Goal: Find specific page/section

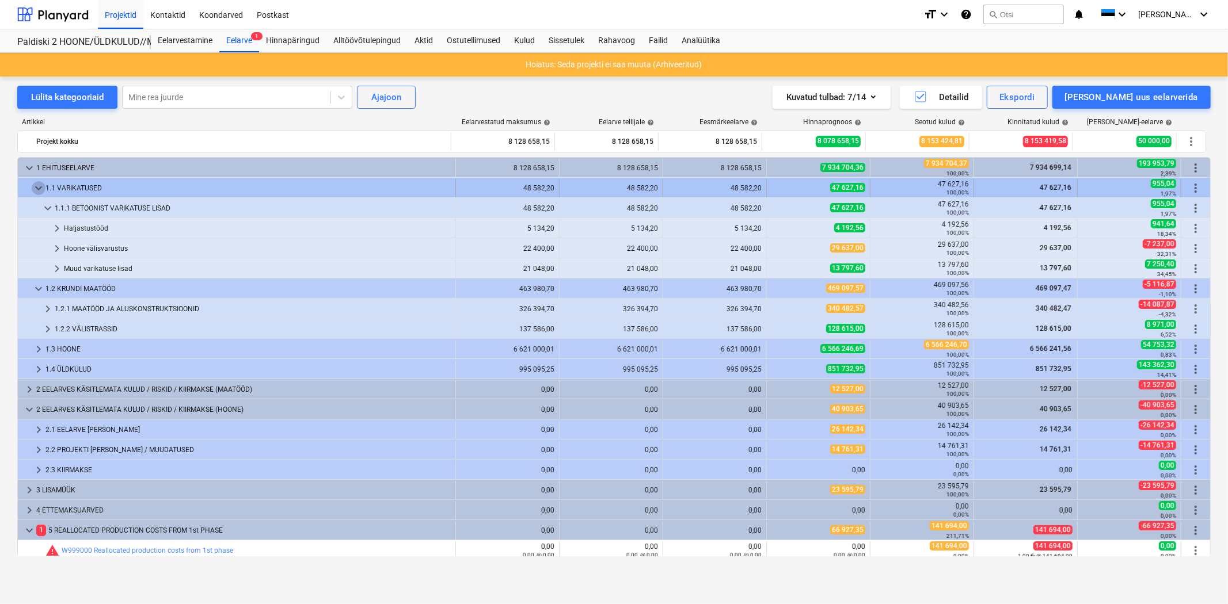
click at [36, 192] on span "keyboard_arrow_down" at bounding box center [39, 188] width 14 height 14
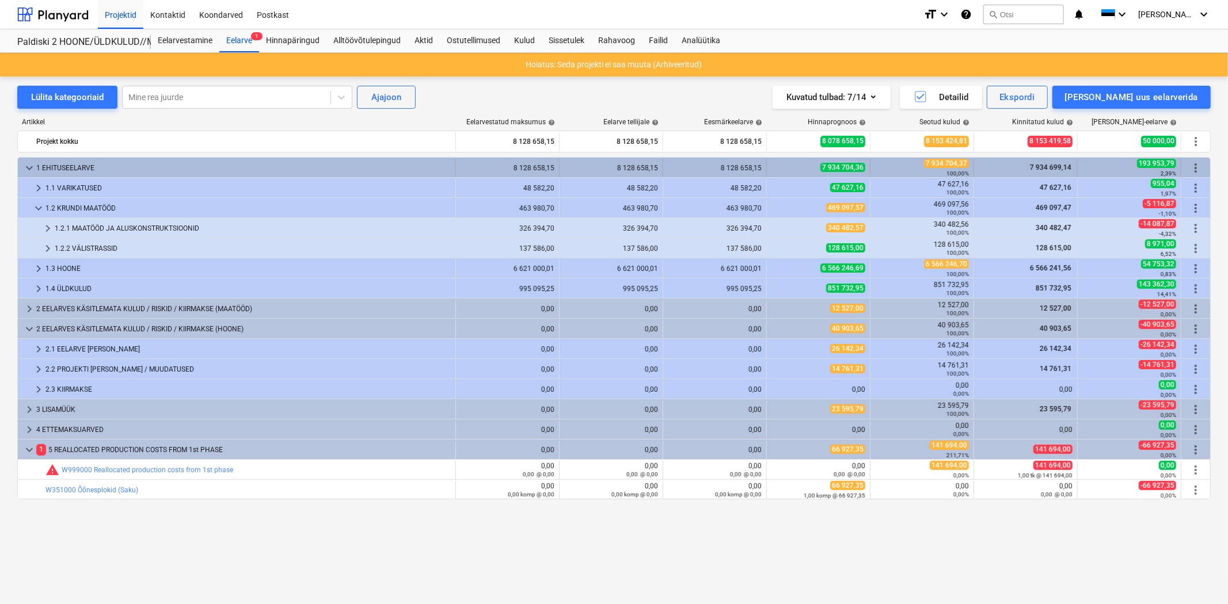
click at [25, 166] on span "keyboard_arrow_down" at bounding box center [29, 168] width 14 height 14
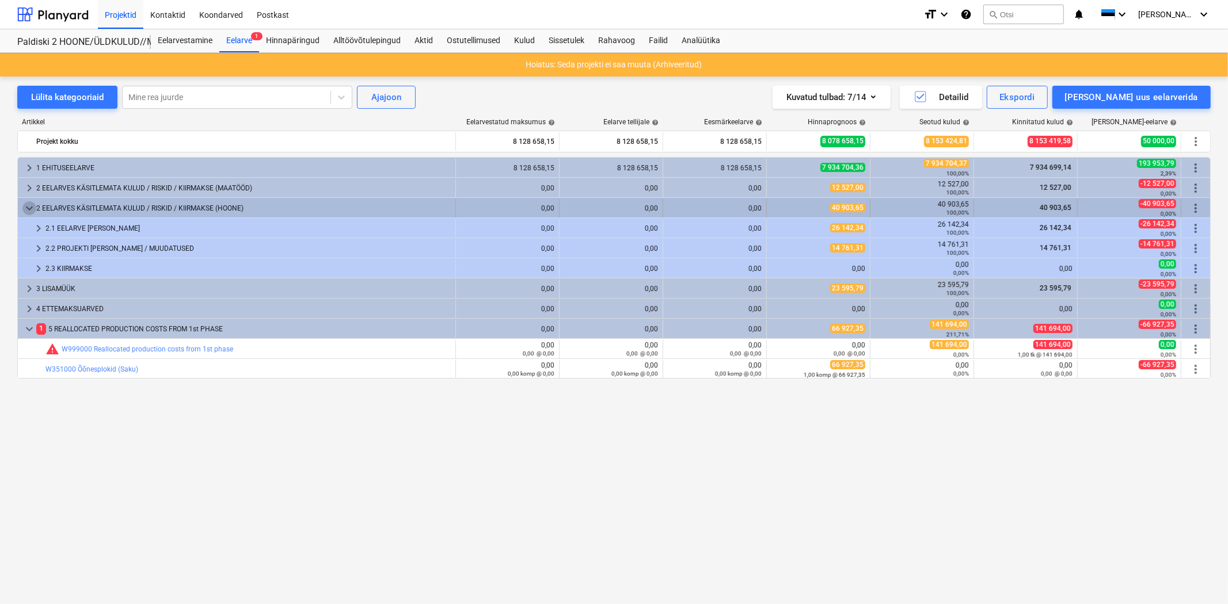
click at [26, 201] on span "keyboard_arrow_down" at bounding box center [29, 208] width 14 height 14
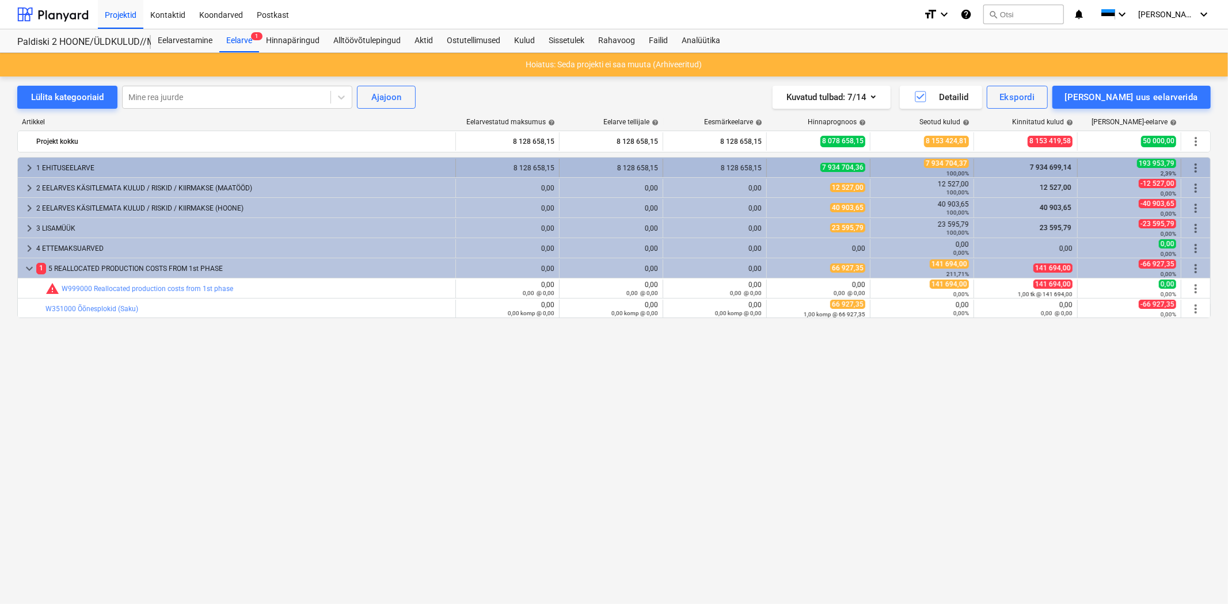
click at [29, 164] on span "keyboard_arrow_right" at bounding box center [29, 168] width 14 height 14
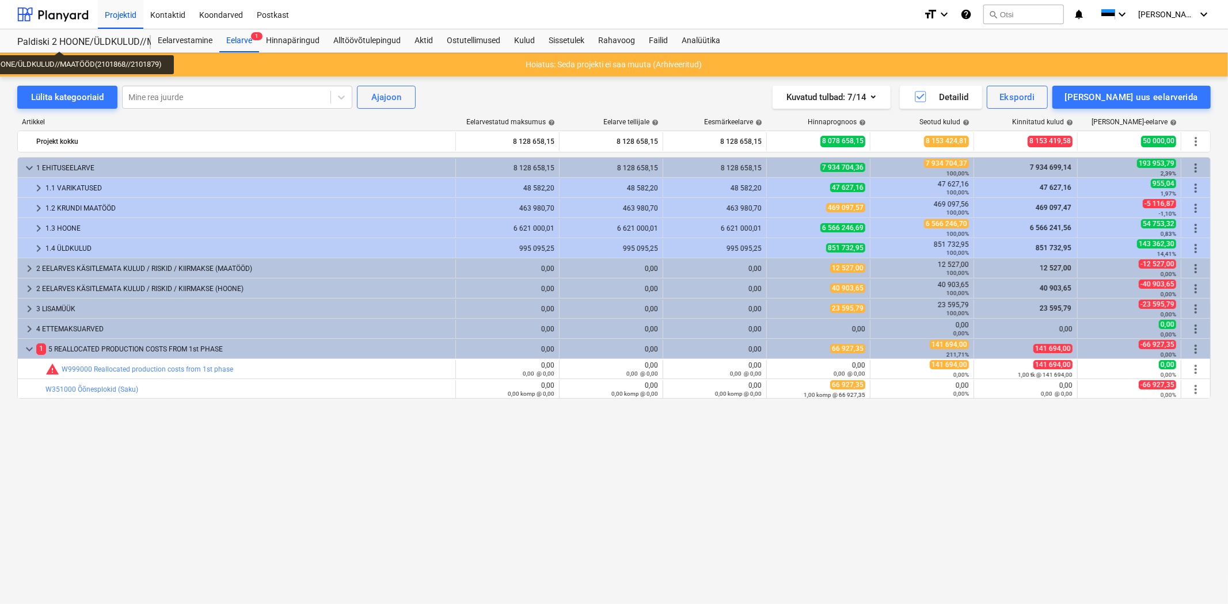
click at [60, 41] on div "Paldiski 2 HOONE/ÜLDKULUD//MAATÖÖD(2101868//2101879)" at bounding box center [77, 42] width 120 height 12
click at [55, 16] on div at bounding box center [52, 14] width 71 height 29
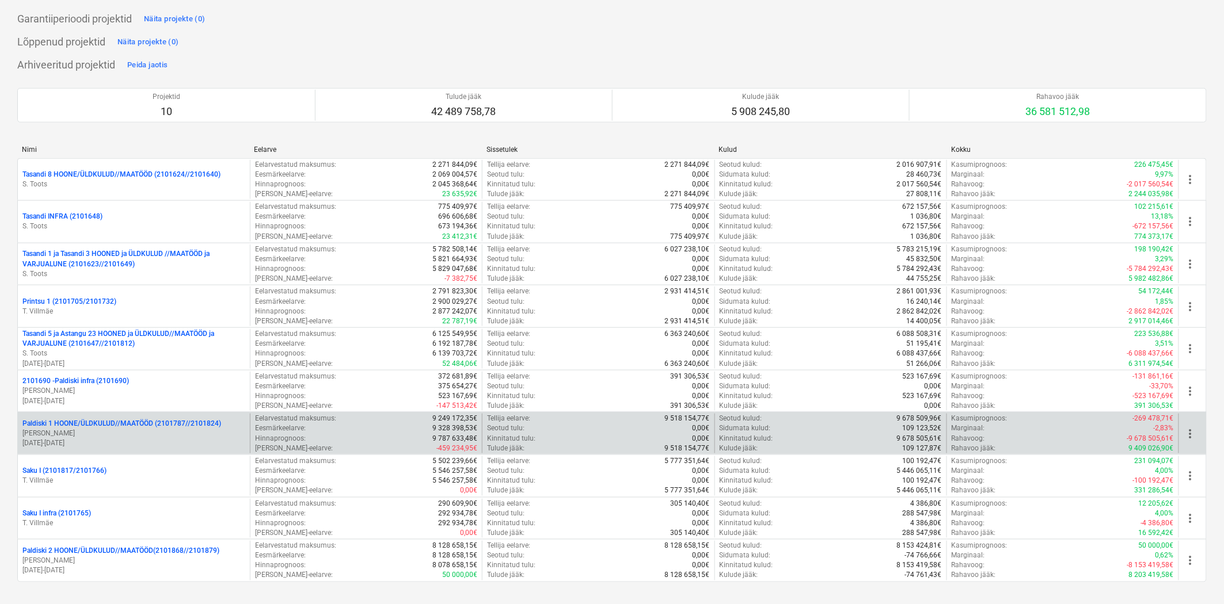
scroll to position [344, 0]
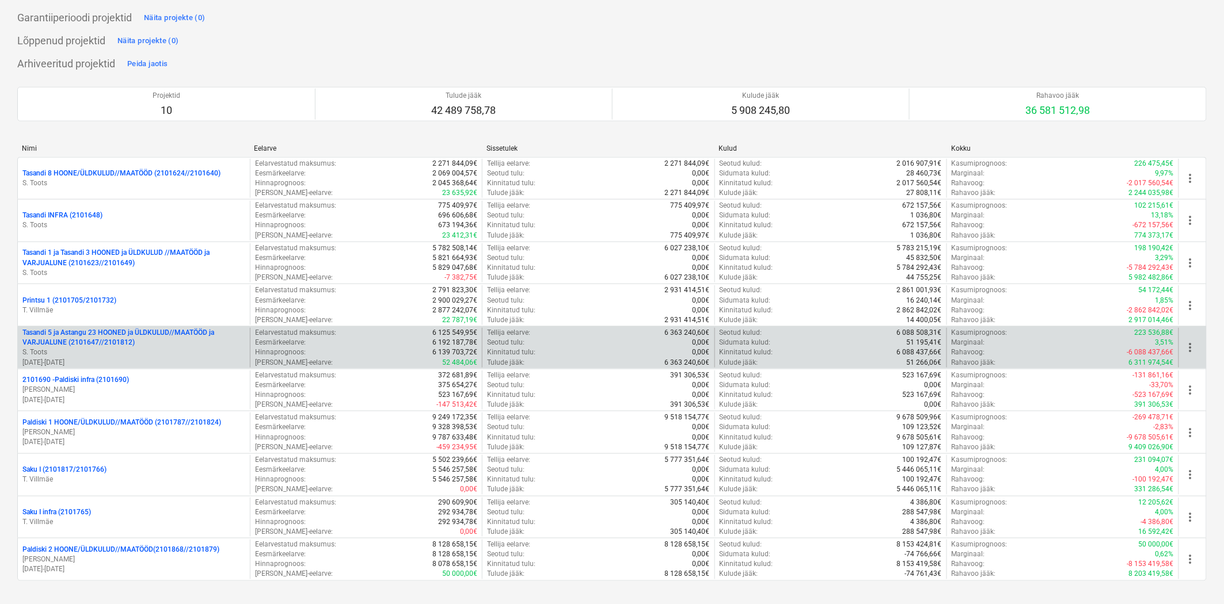
click at [132, 343] on p "Tasandi 5 ja Astangu 23 HOONED ja ÜLDKULUD//MAATÖÖD ja VARJUALUNE (2101647//210…" at bounding box center [133, 338] width 223 height 20
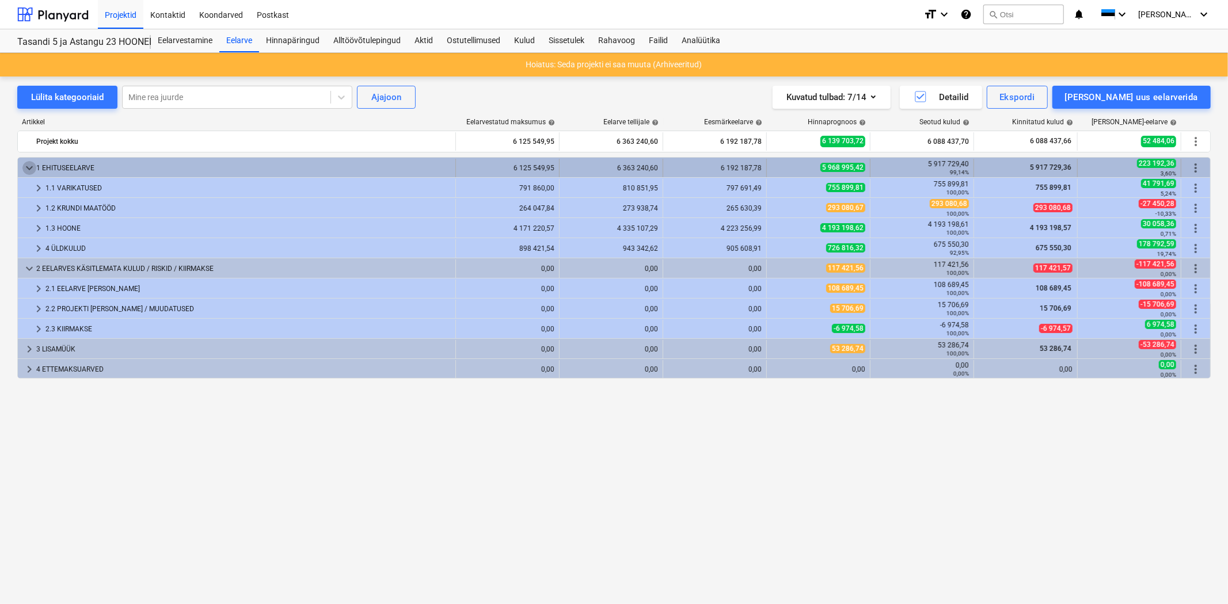
click at [26, 164] on span "keyboard_arrow_down" at bounding box center [29, 168] width 14 height 14
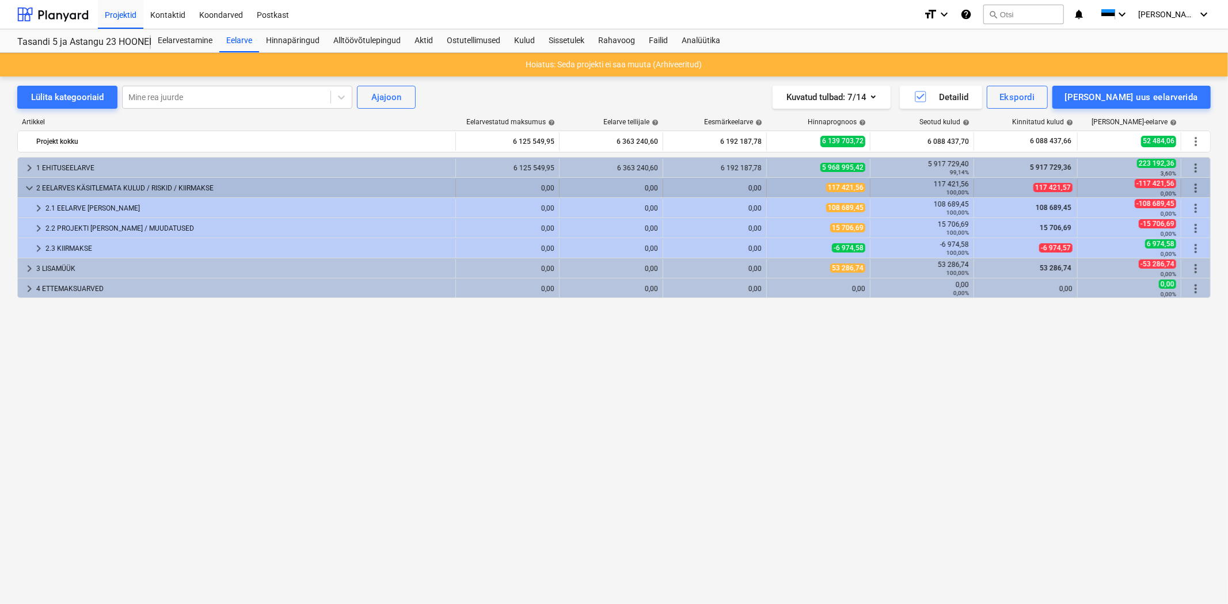
click at [27, 186] on span "keyboard_arrow_down" at bounding box center [29, 188] width 14 height 14
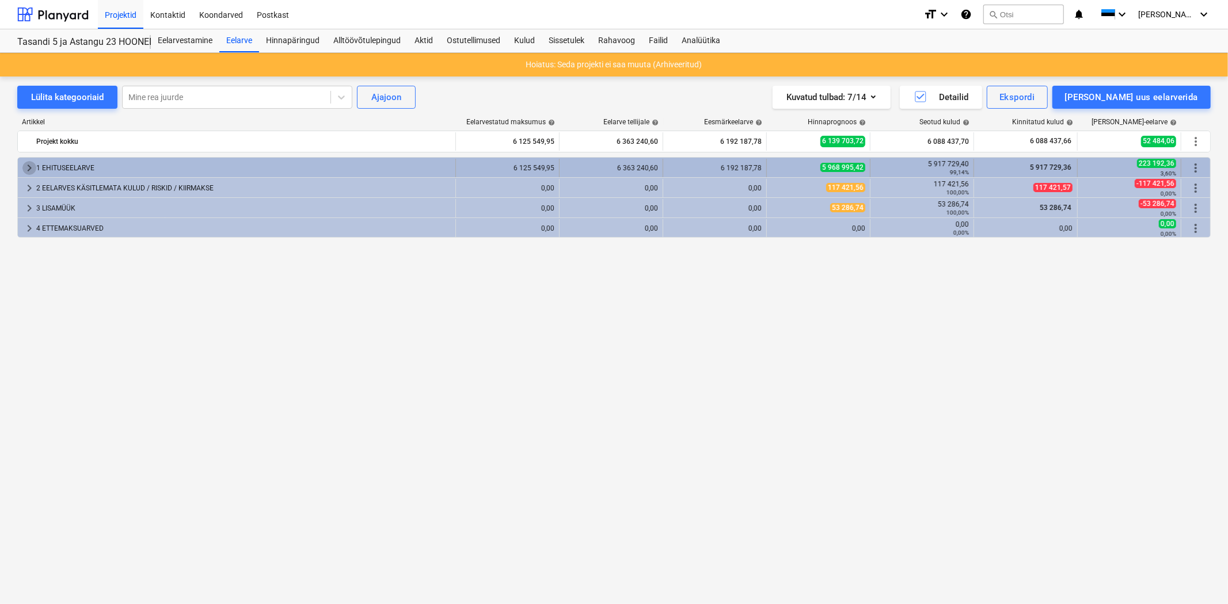
click at [29, 165] on span "keyboard_arrow_right" at bounding box center [29, 168] width 14 height 14
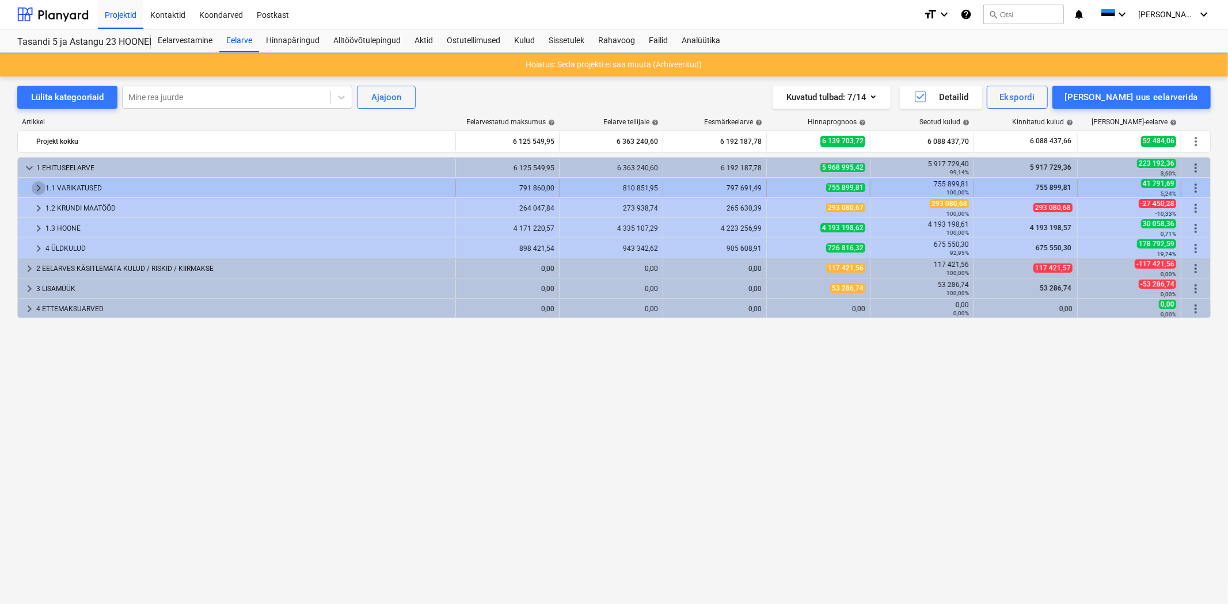
click at [43, 185] on span "keyboard_arrow_right" at bounding box center [39, 188] width 14 height 14
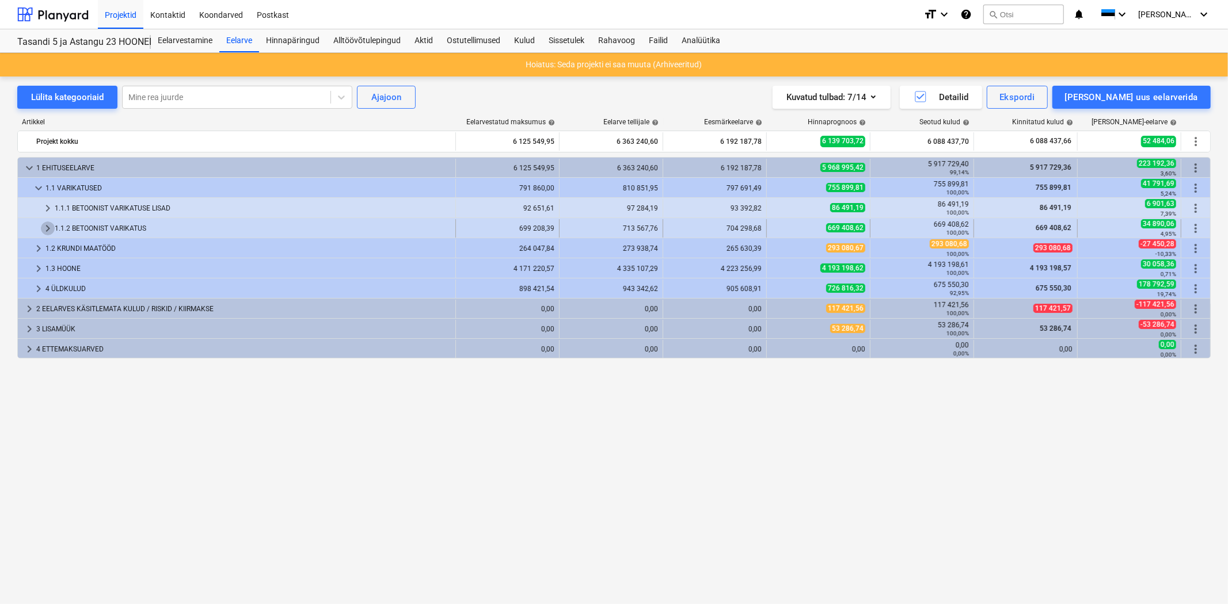
click at [47, 223] on span "keyboard_arrow_right" at bounding box center [48, 229] width 14 height 14
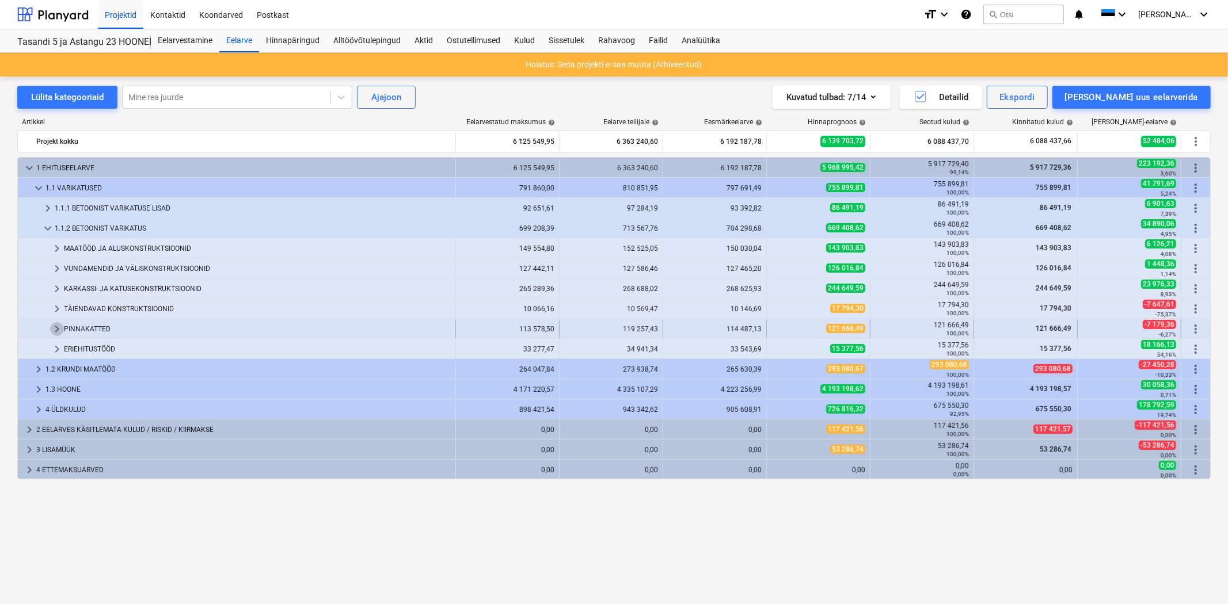
click at [54, 324] on span "keyboard_arrow_right" at bounding box center [57, 329] width 14 height 14
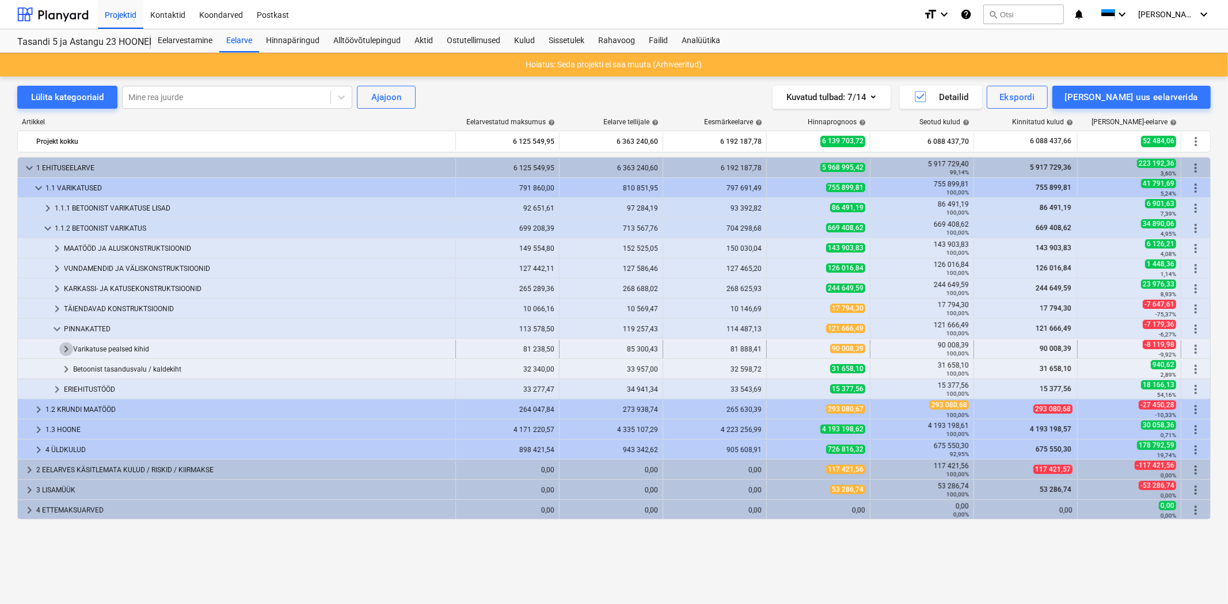
click at [62, 348] on span "keyboard_arrow_right" at bounding box center [66, 349] width 14 height 14
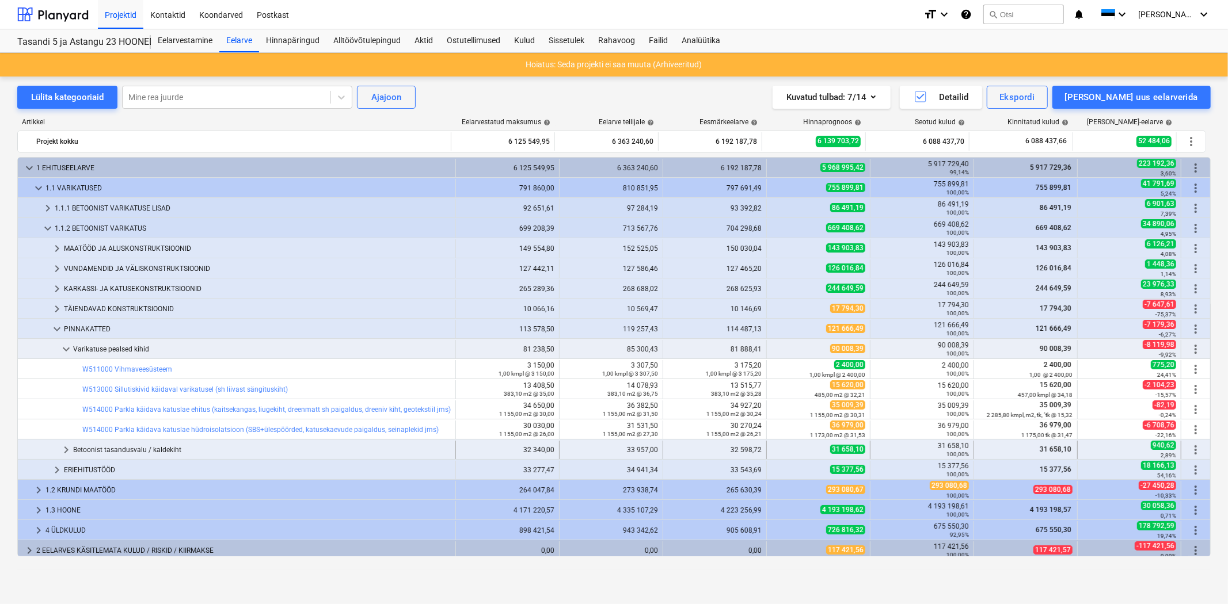
click at [71, 445] on span "keyboard_arrow_right" at bounding box center [66, 450] width 14 height 14
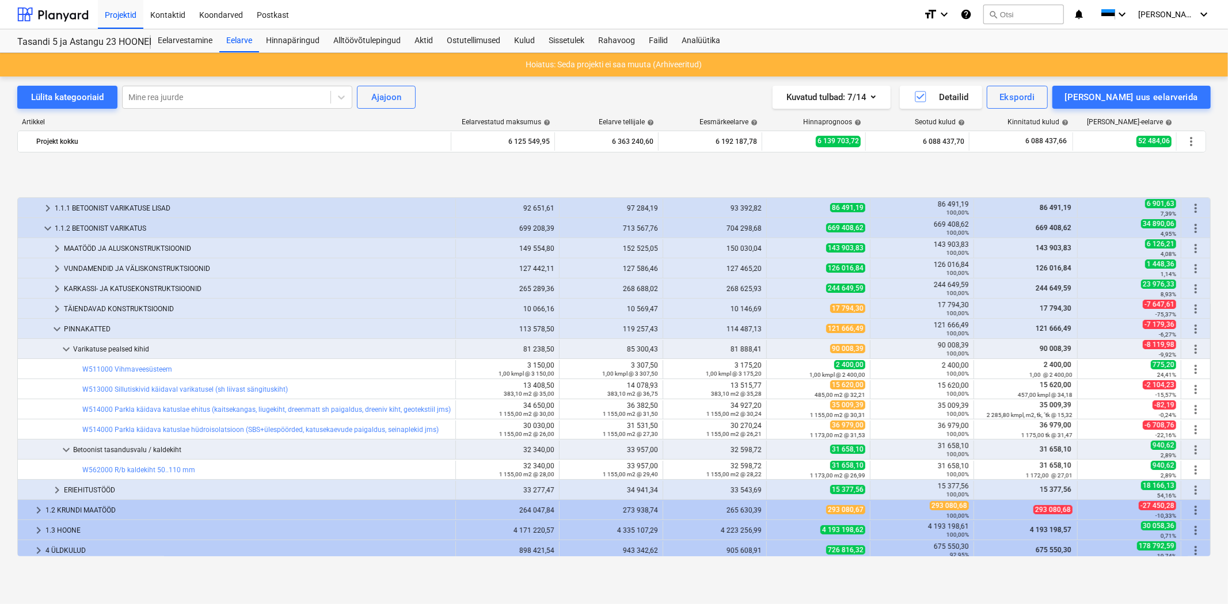
scroll to position [64, 0]
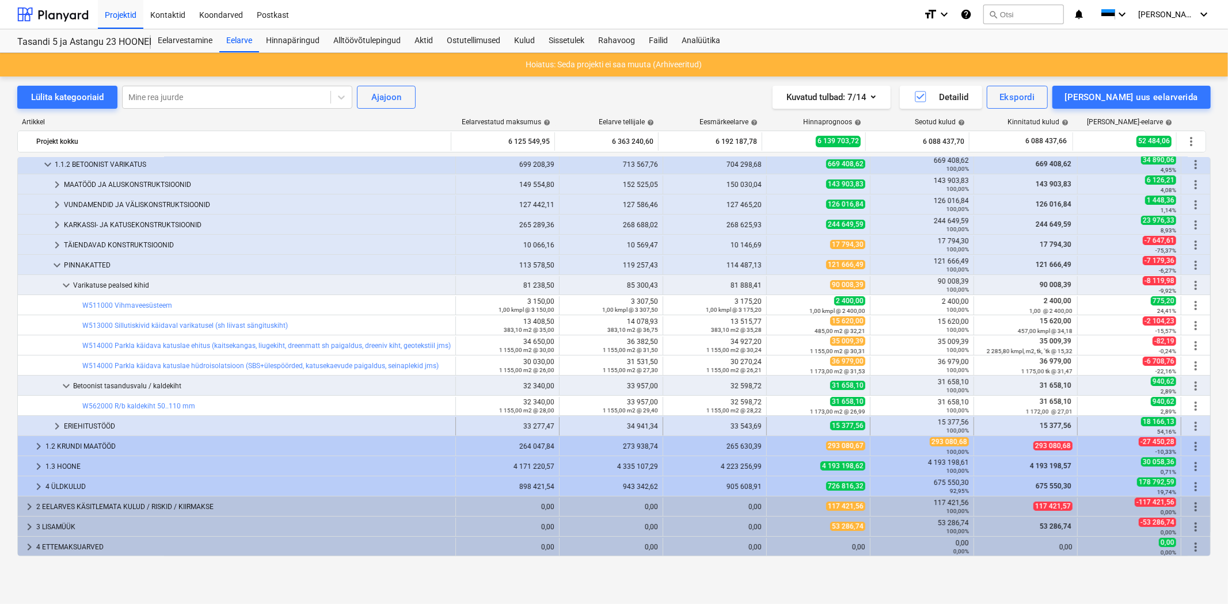
click at [56, 426] on span "keyboard_arrow_right" at bounding box center [57, 427] width 14 height 14
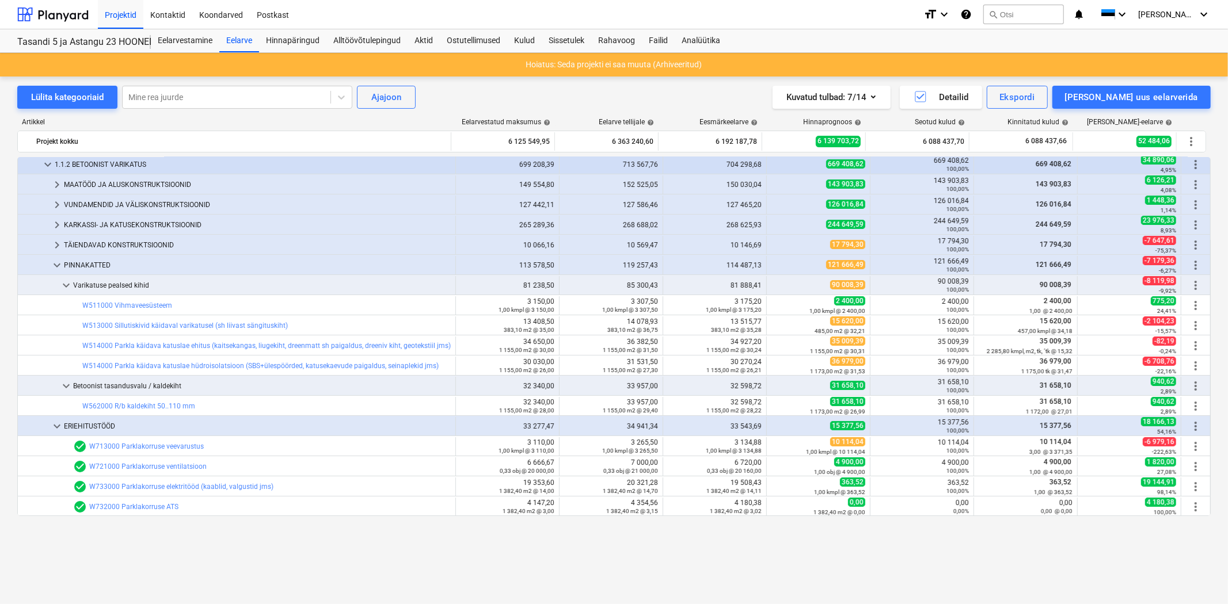
scroll to position [0, 0]
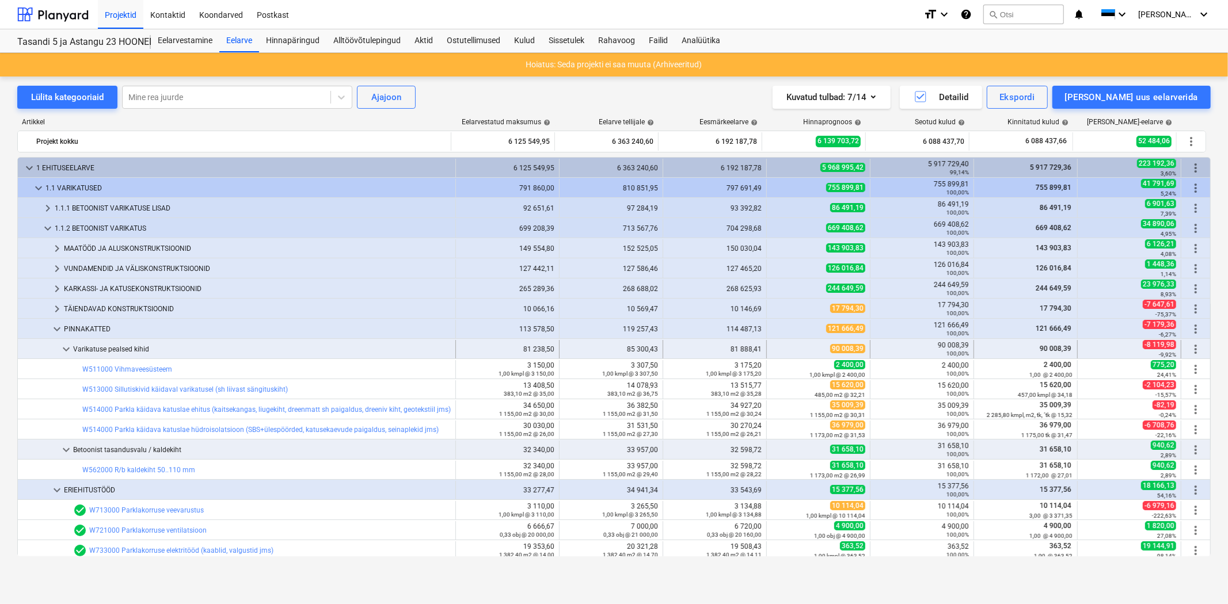
click at [60, 344] on span "keyboard_arrow_down" at bounding box center [66, 349] width 14 height 14
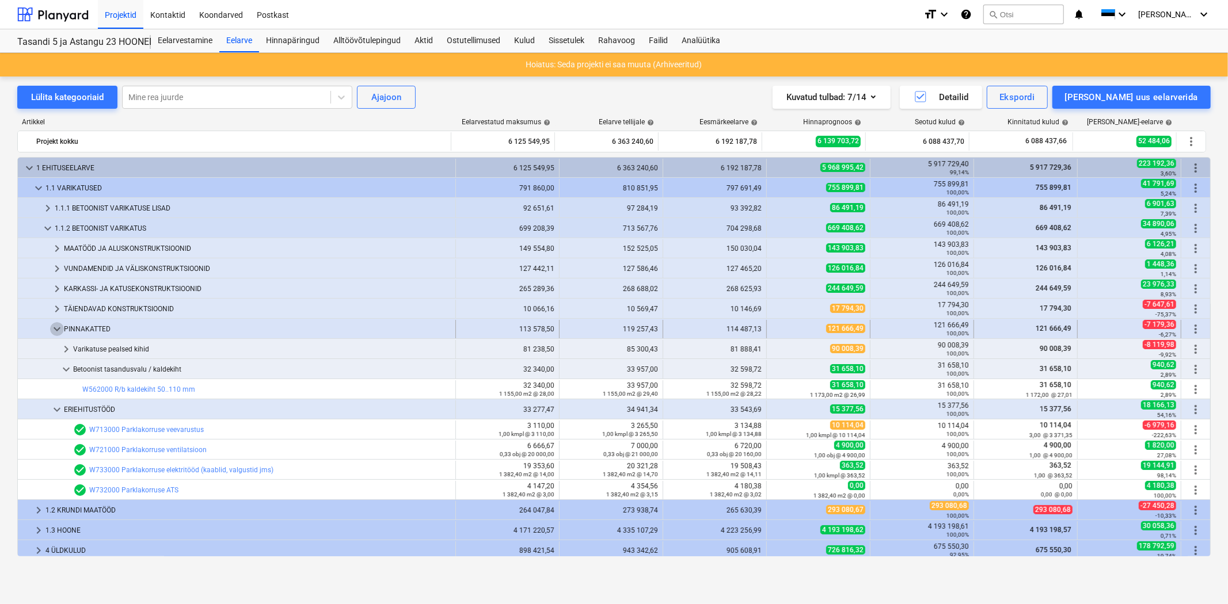
click at [58, 329] on span "keyboard_arrow_down" at bounding box center [57, 329] width 14 height 14
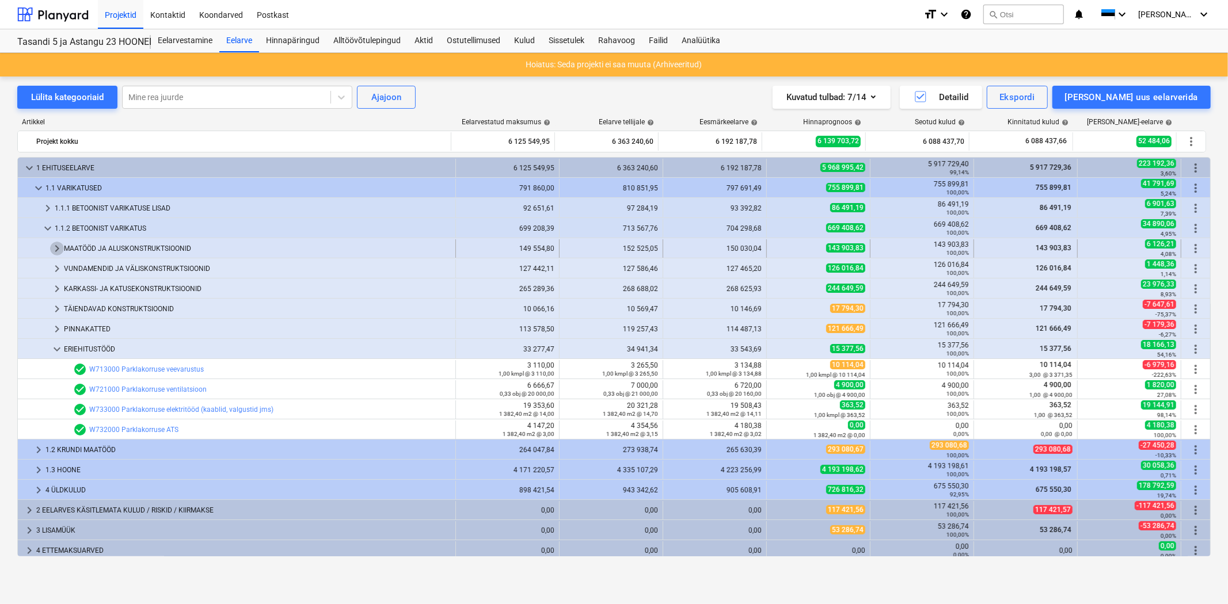
click at [56, 251] on span "keyboard_arrow_right" at bounding box center [57, 249] width 14 height 14
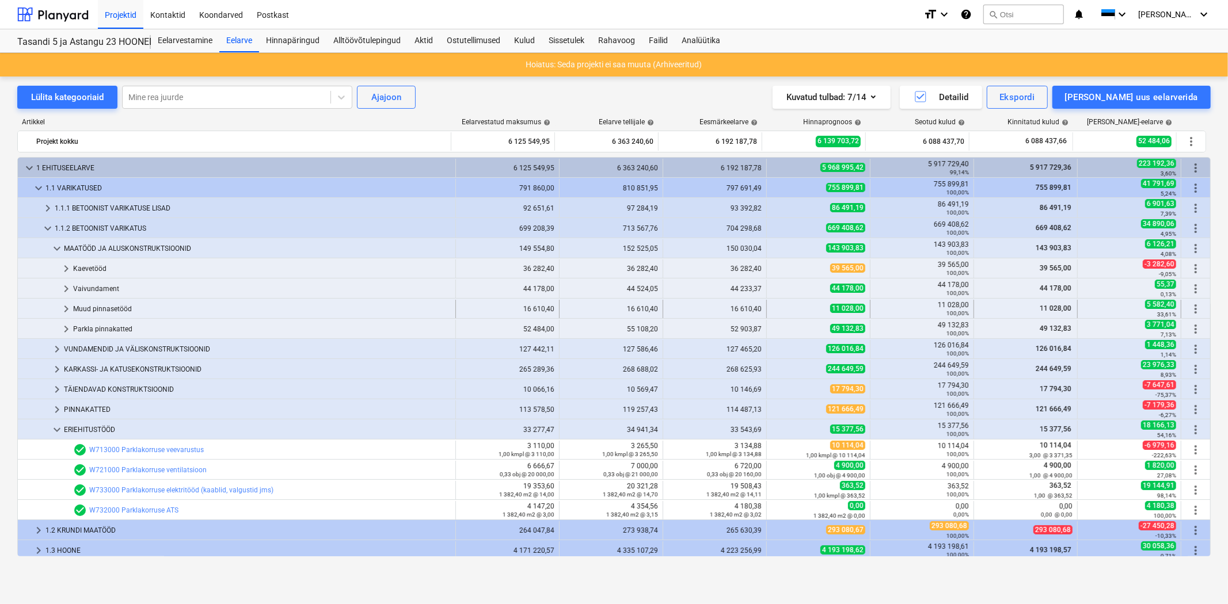
click at [62, 309] on span "keyboard_arrow_right" at bounding box center [66, 309] width 14 height 14
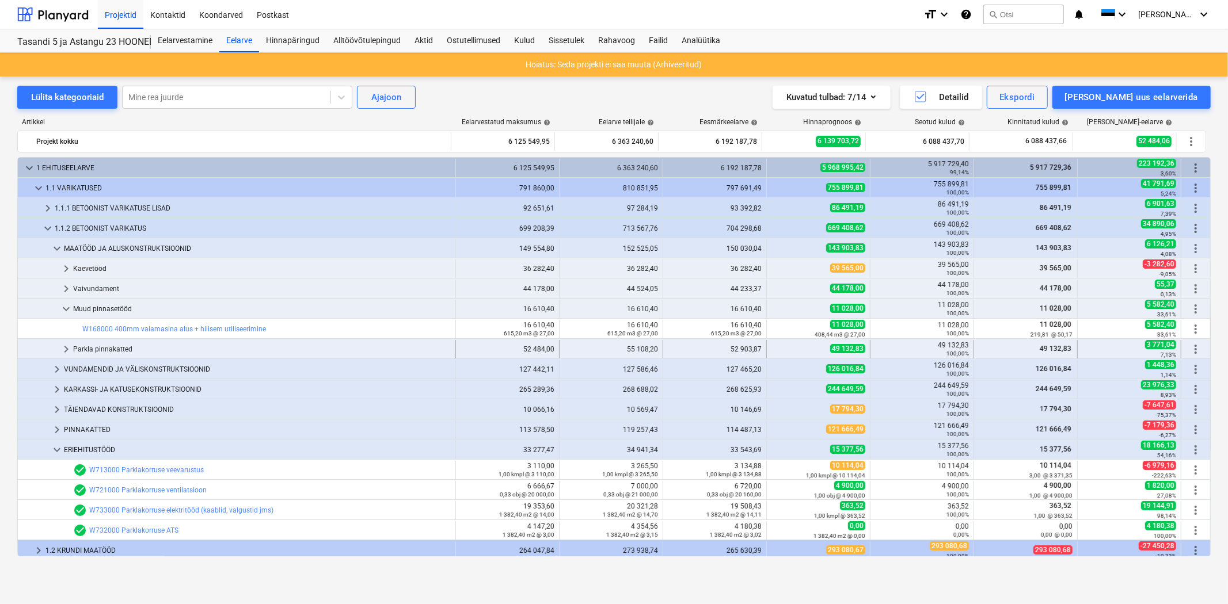
click at [58, 344] on div at bounding box center [40, 349] width 37 height 18
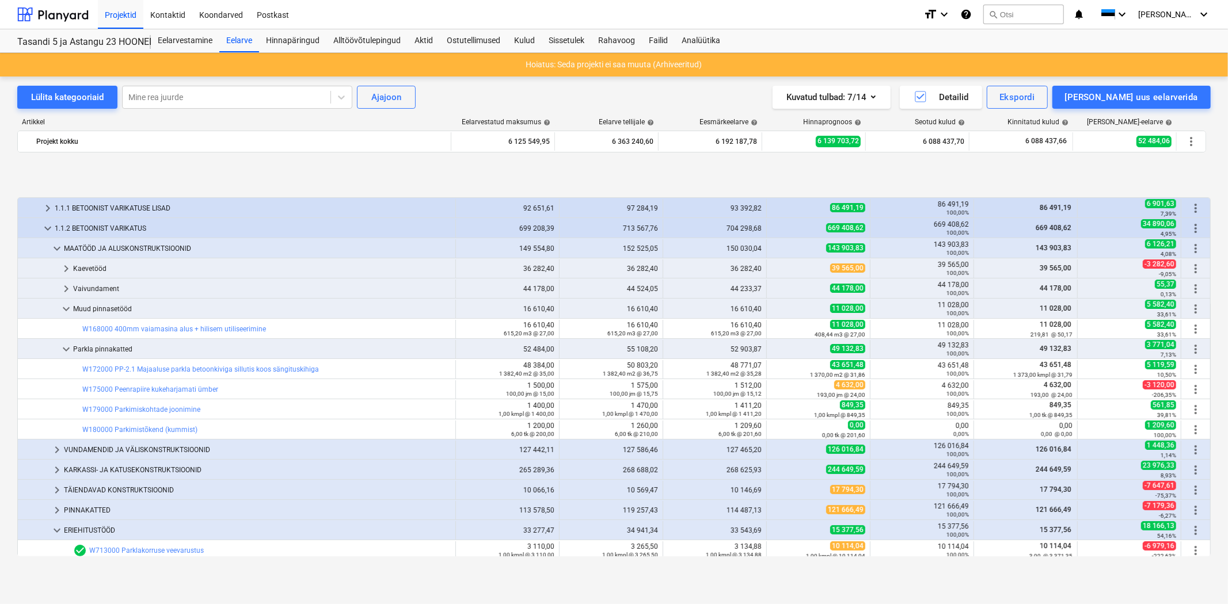
scroll to position [64, 0]
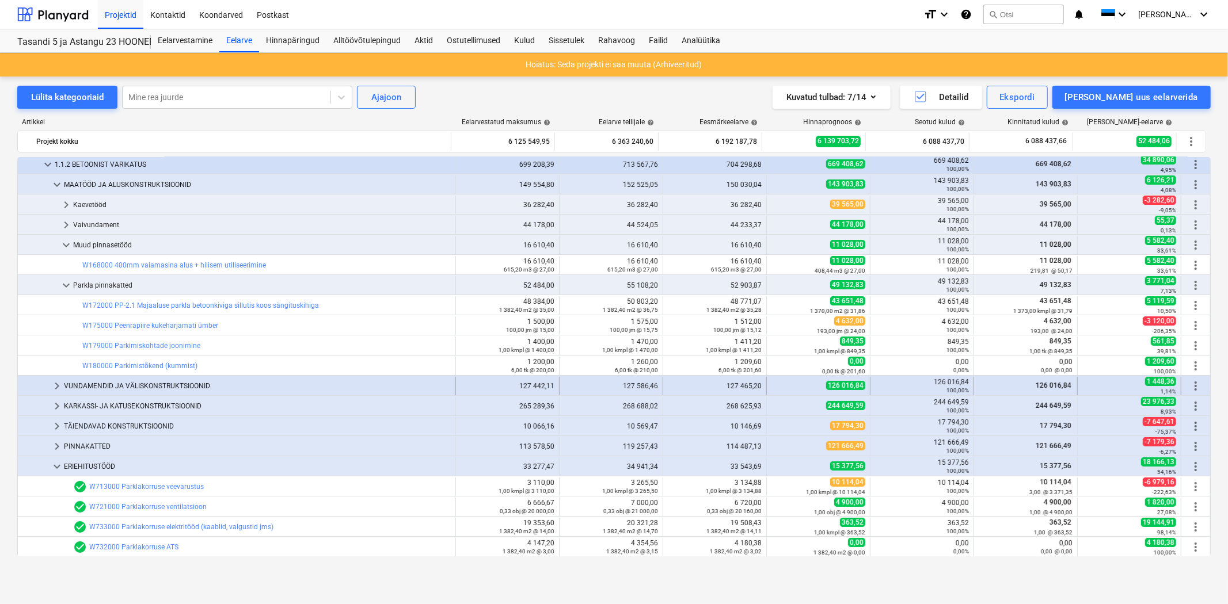
click at [55, 383] on span "keyboard_arrow_right" at bounding box center [57, 386] width 14 height 14
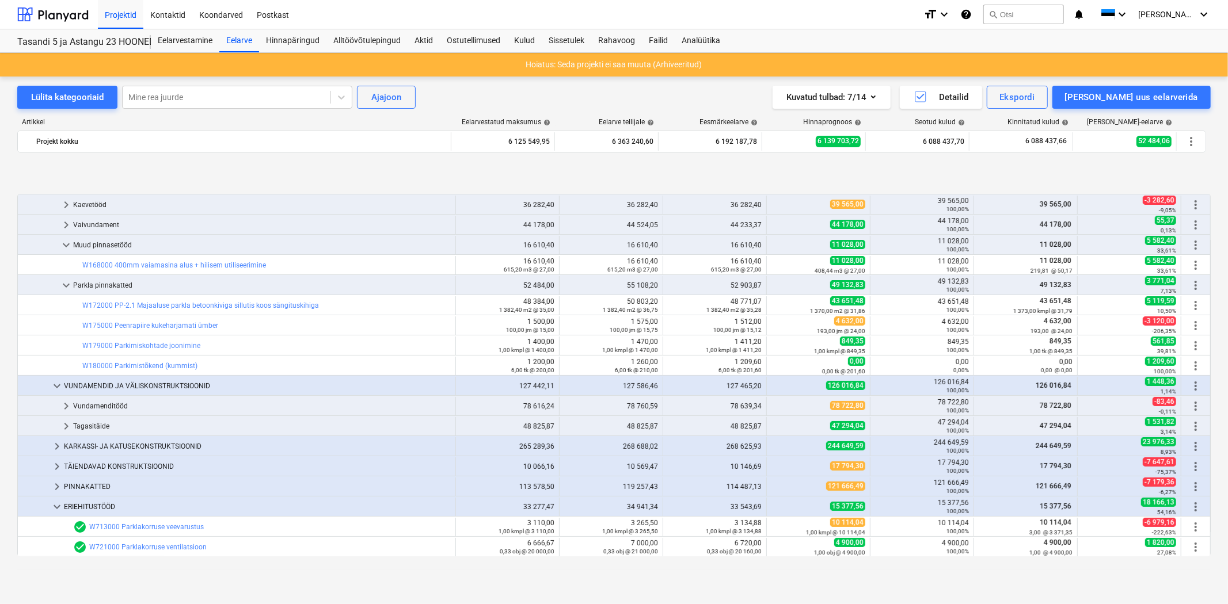
scroll to position [128, 0]
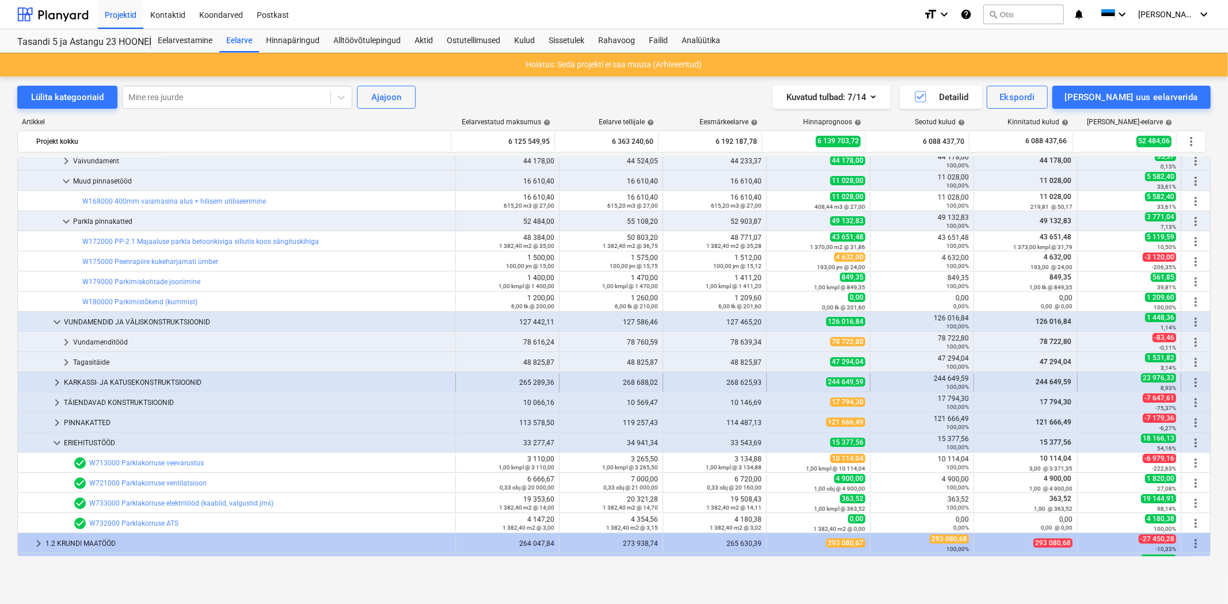
click at [54, 378] on span "keyboard_arrow_right" at bounding box center [57, 383] width 14 height 14
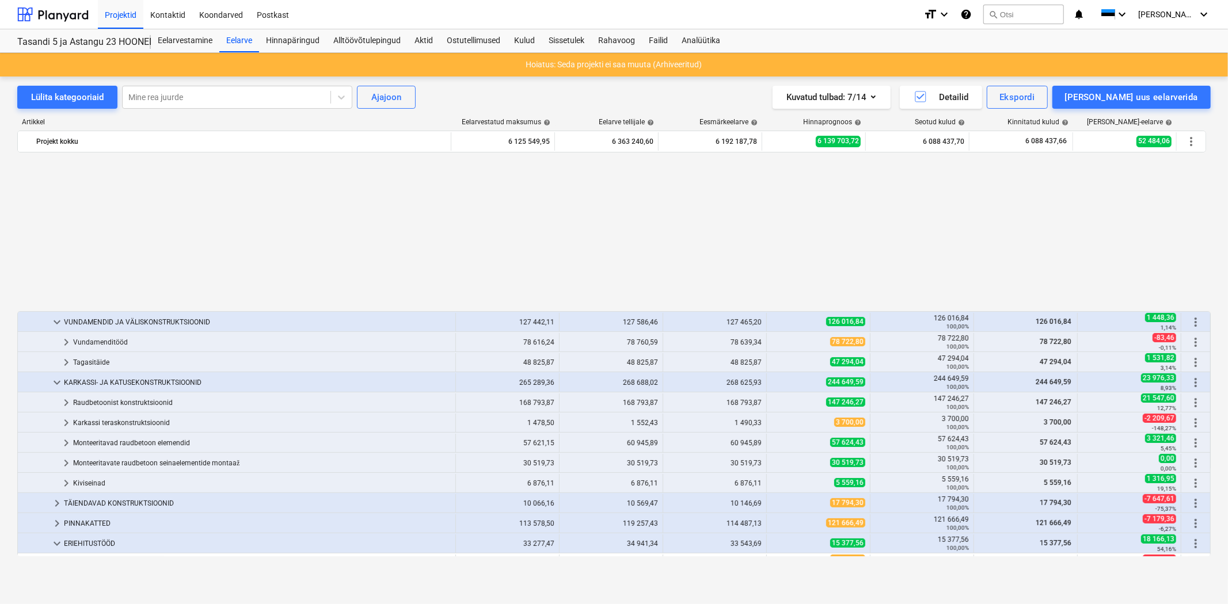
scroll to position [319, 0]
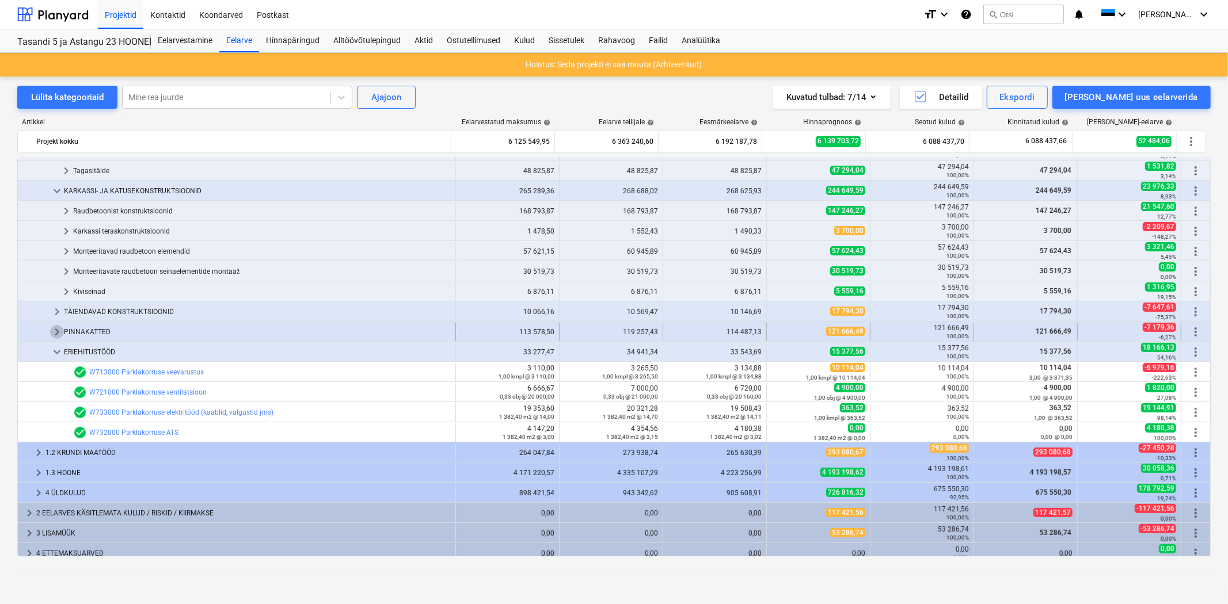
click at [59, 327] on span "keyboard_arrow_right" at bounding box center [57, 332] width 14 height 14
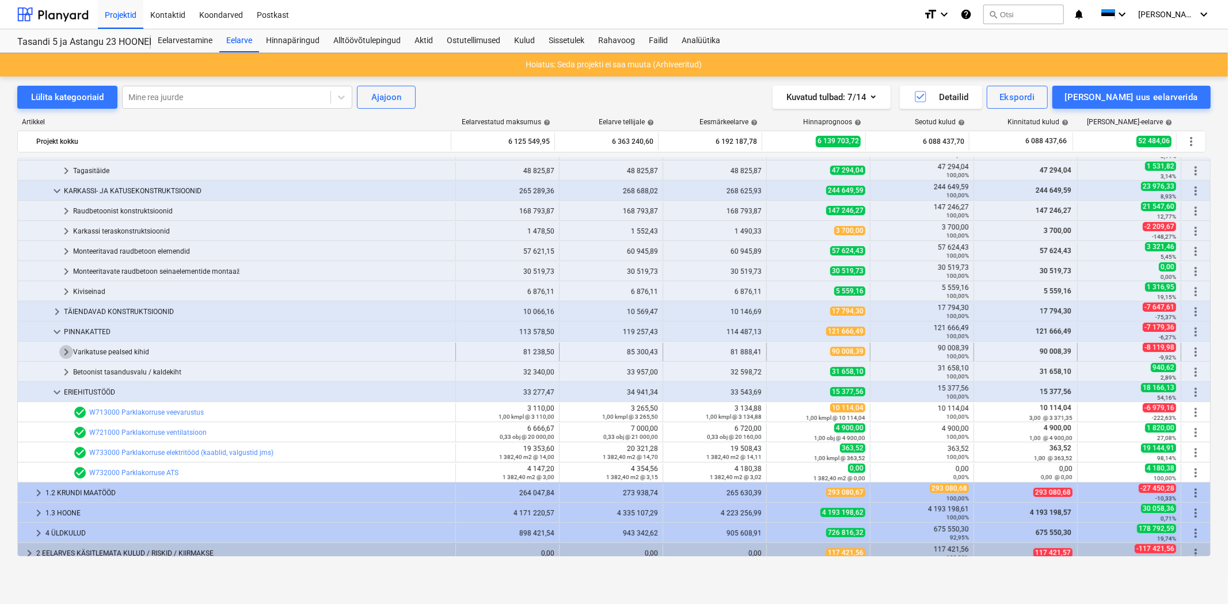
click at [61, 348] on span "keyboard_arrow_right" at bounding box center [66, 352] width 14 height 14
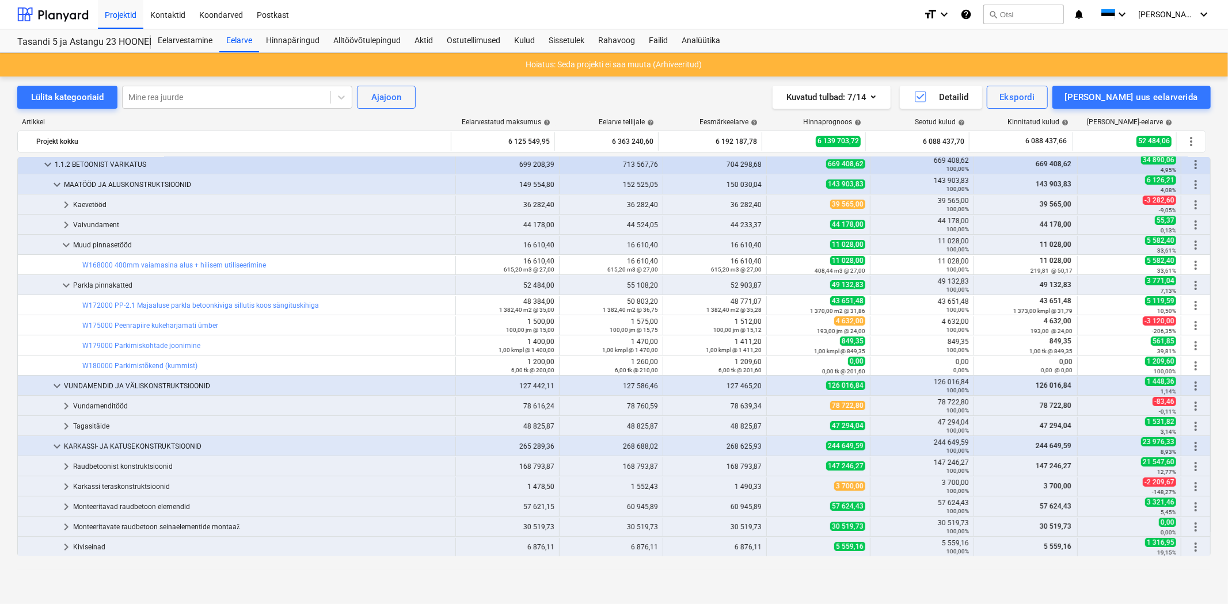
scroll to position [0, 0]
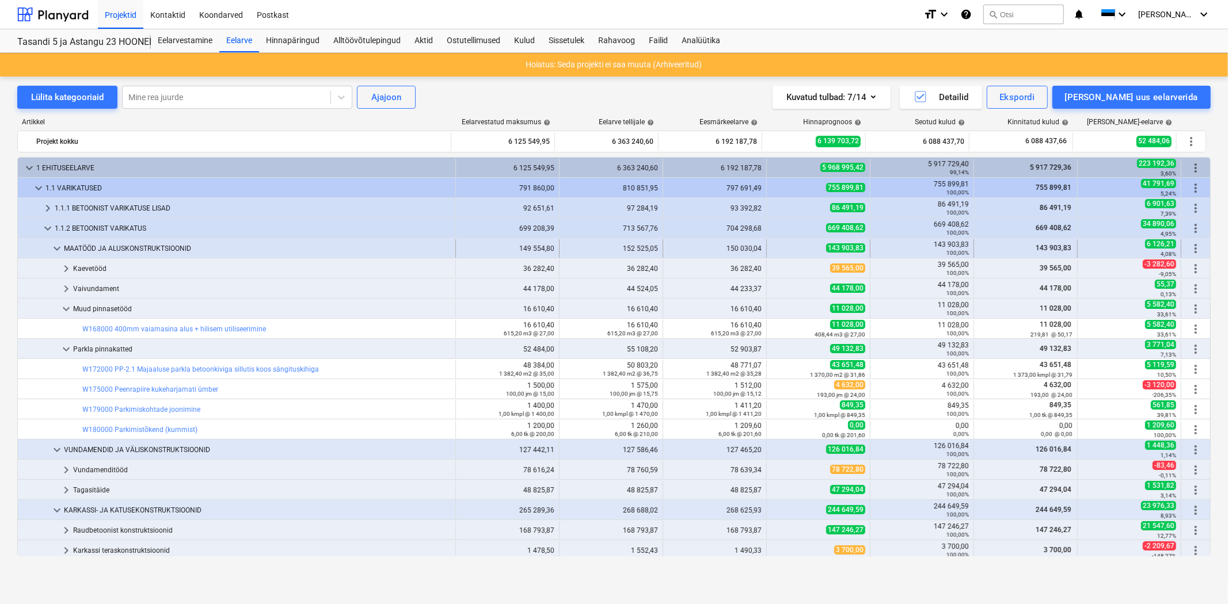
click at [52, 249] on span "keyboard_arrow_down" at bounding box center [57, 249] width 14 height 14
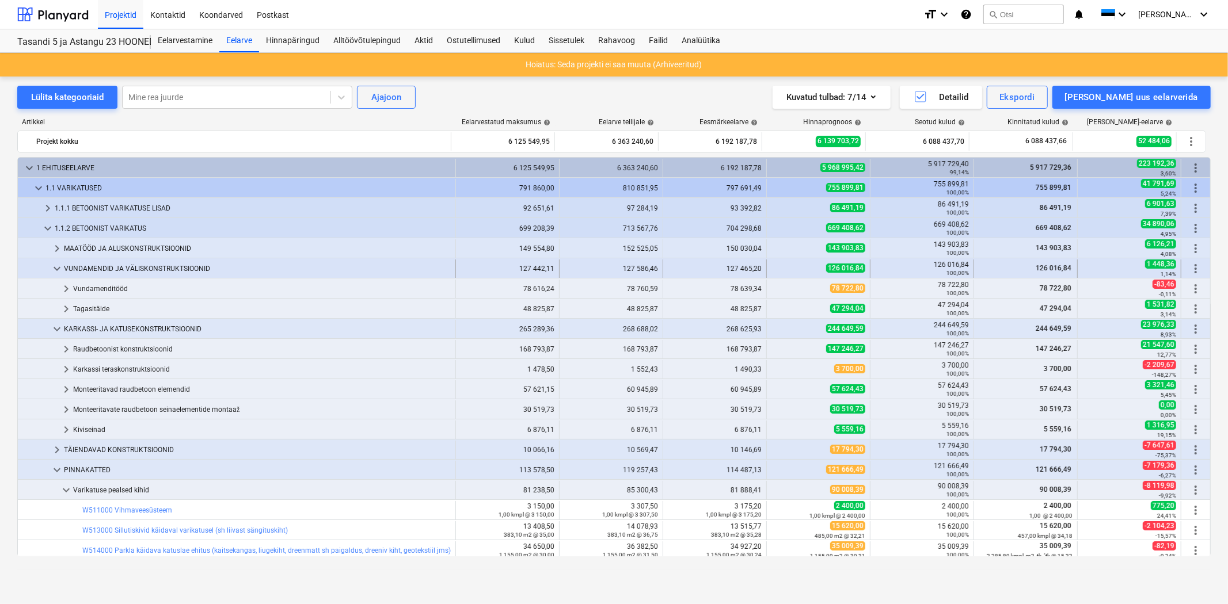
click at [54, 265] on span "keyboard_arrow_down" at bounding box center [57, 269] width 14 height 14
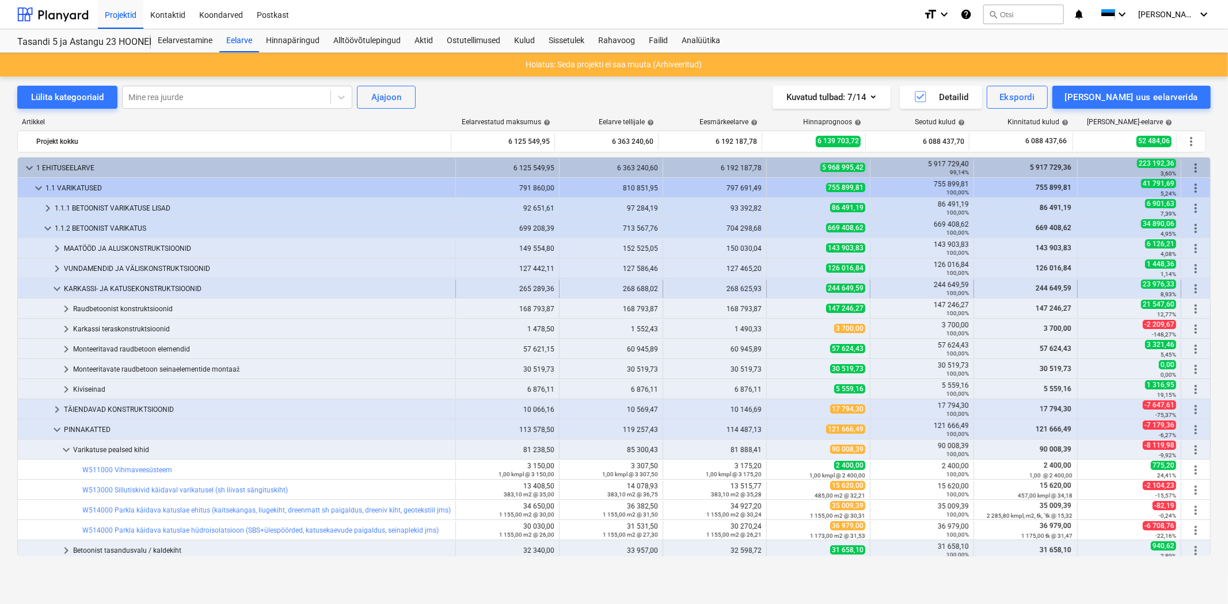
click at [54, 291] on span "keyboard_arrow_down" at bounding box center [57, 289] width 14 height 14
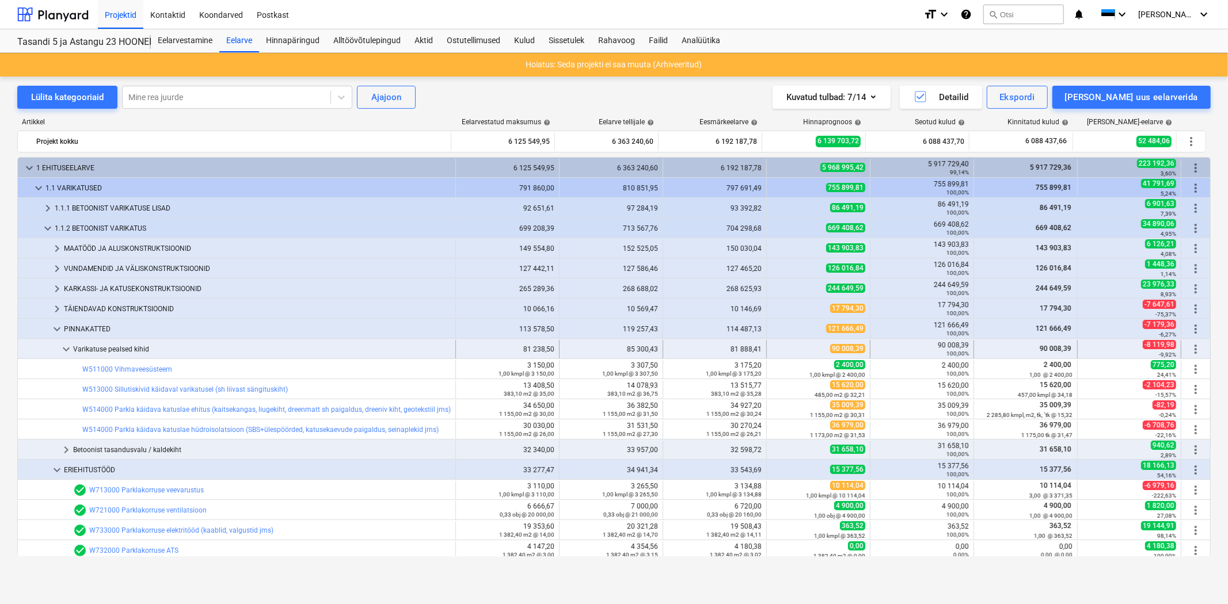
click at [61, 346] on span "keyboard_arrow_down" at bounding box center [66, 349] width 14 height 14
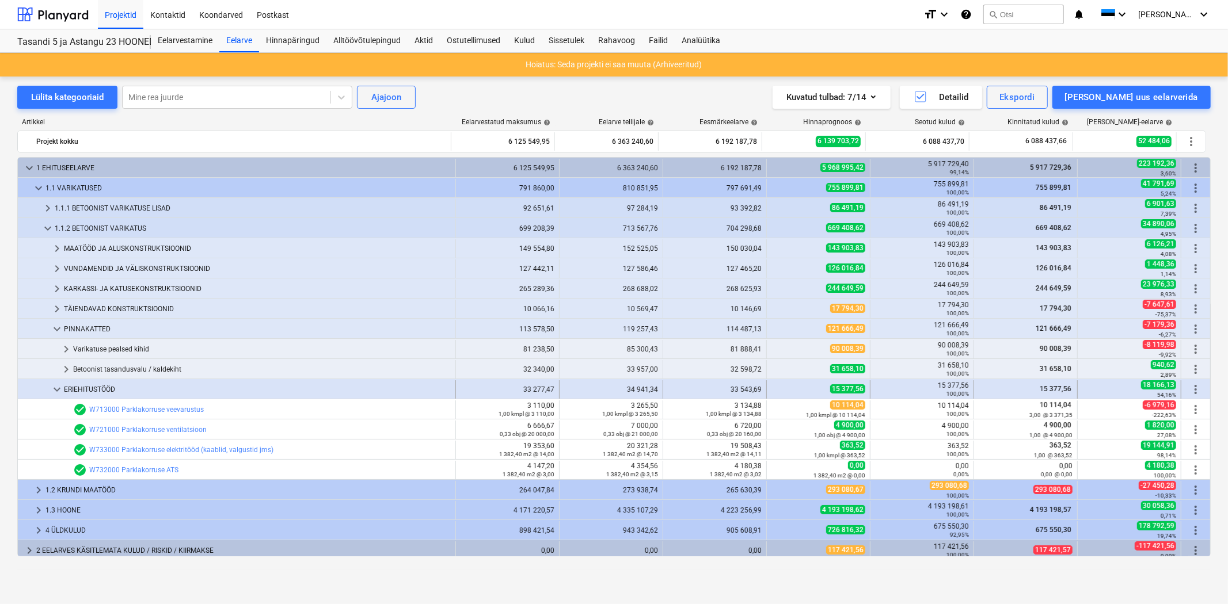
click at [56, 386] on span "keyboard_arrow_down" at bounding box center [57, 390] width 14 height 14
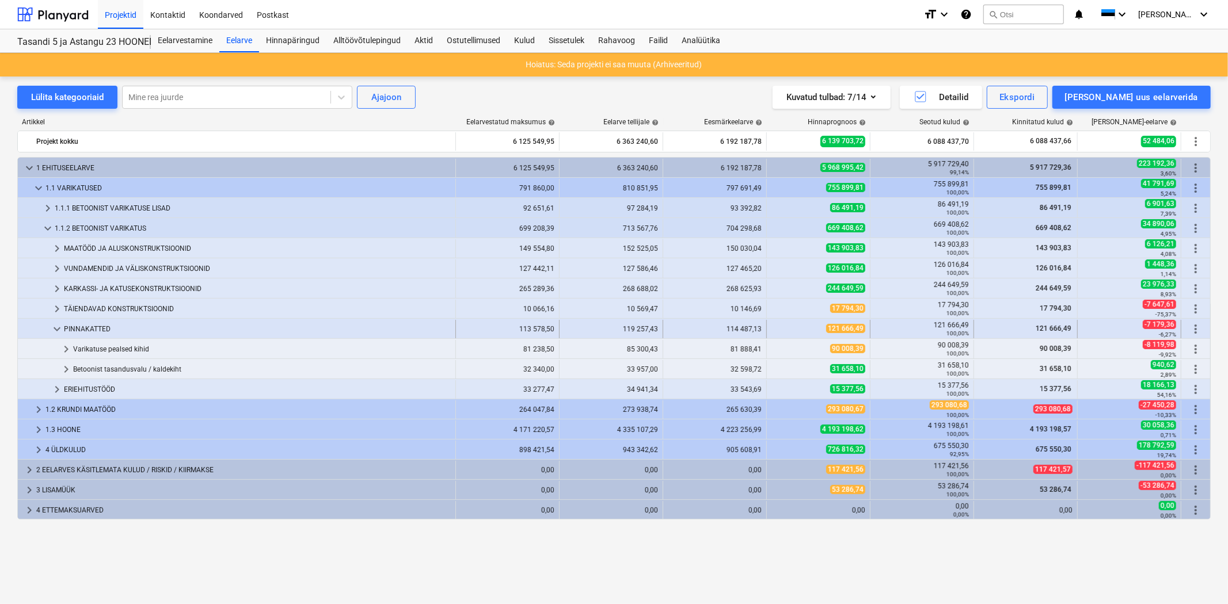
click at [55, 320] on div "keyboard_arrow_down" at bounding box center [57, 329] width 14 height 18
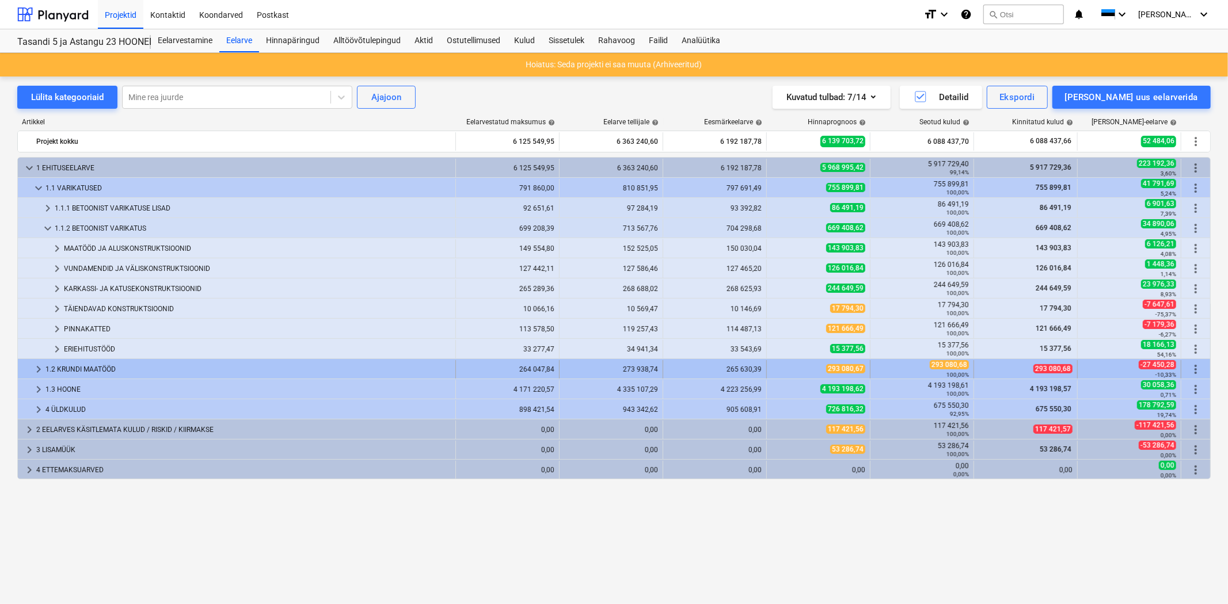
click at [29, 364] on div at bounding box center [26, 369] width 9 height 18
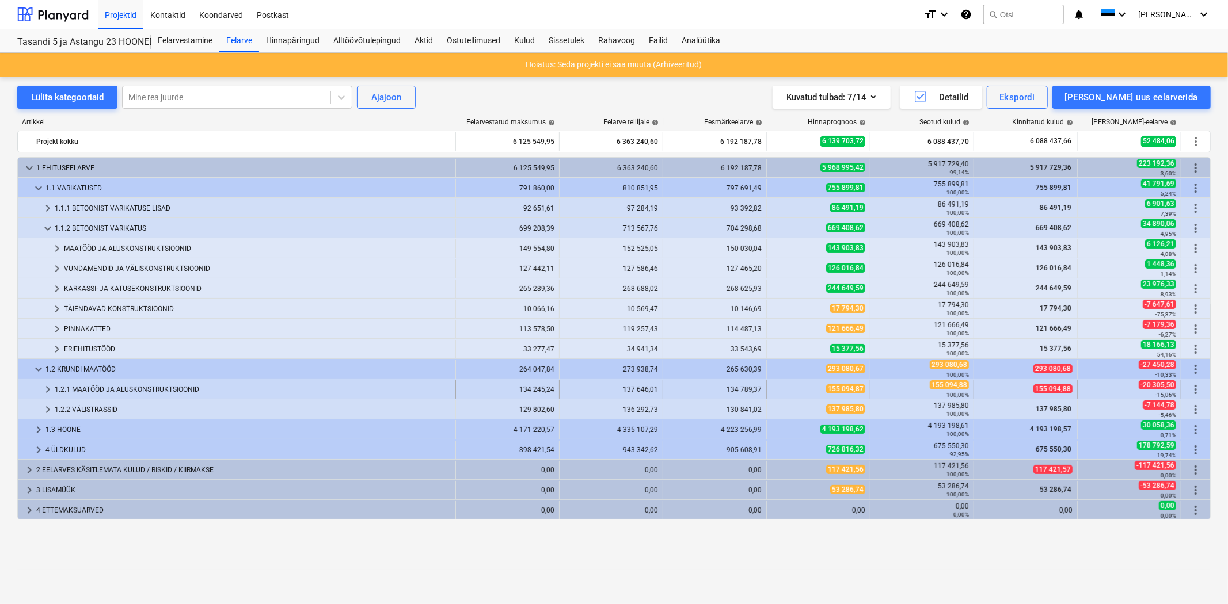
click at [52, 389] on span "keyboard_arrow_right" at bounding box center [48, 390] width 14 height 14
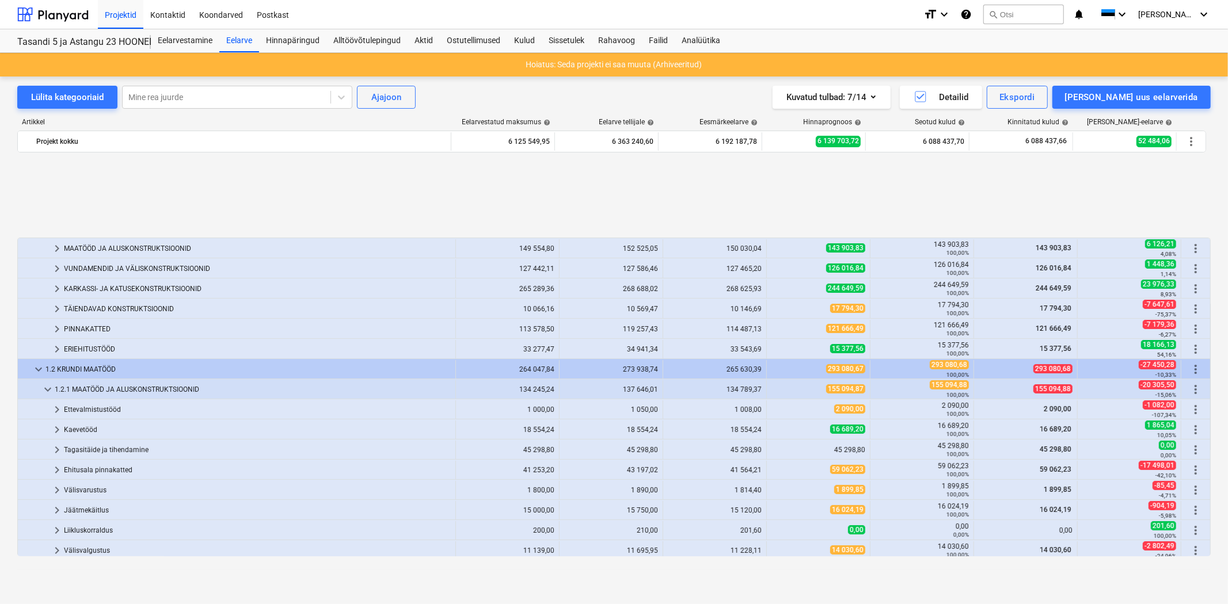
scroll to position [124, 0]
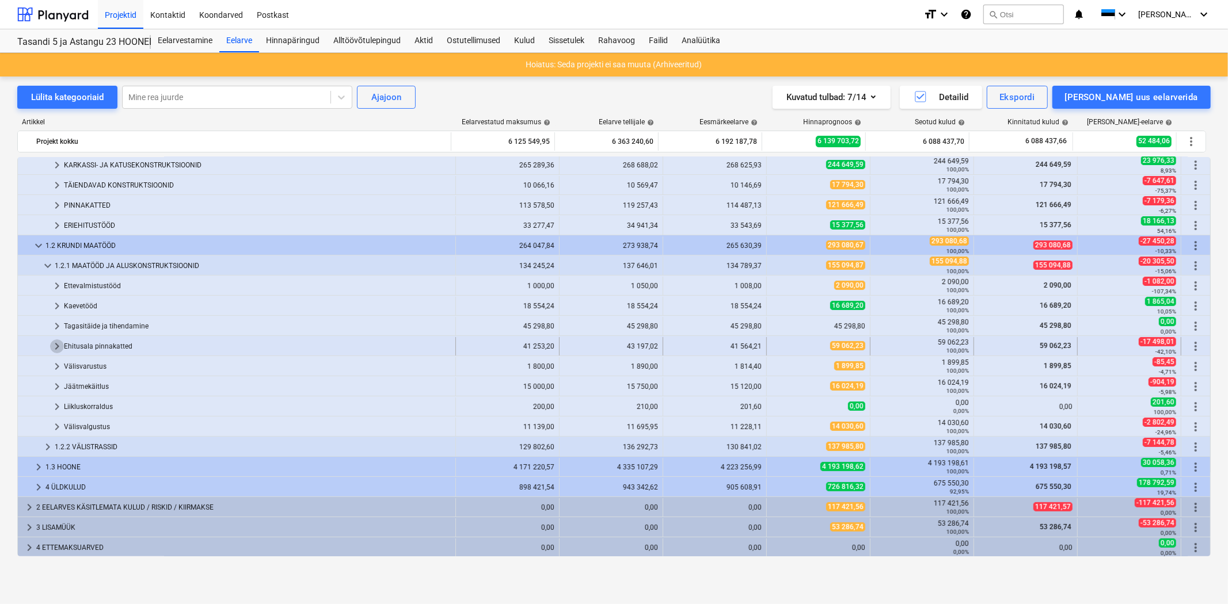
click at [55, 342] on span "keyboard_arrow_right" at bounding box center [57, 347] width 14 height 14
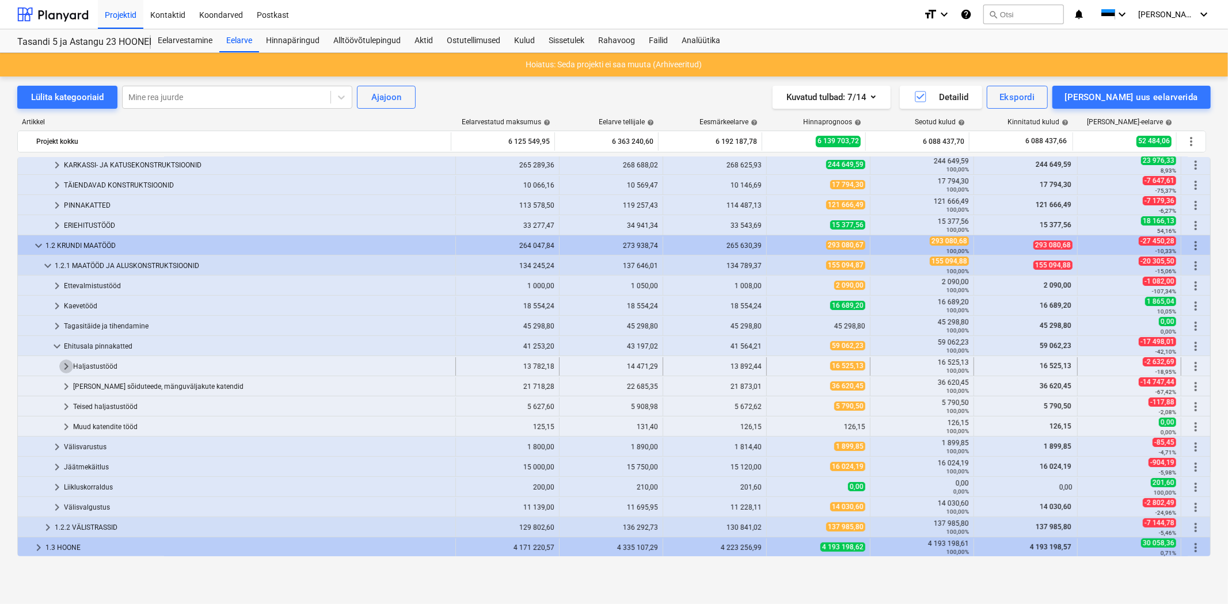
click at [64, 361] on span "keyboard_arrow_right" at bounding box center [66, 367] width 14 height 14
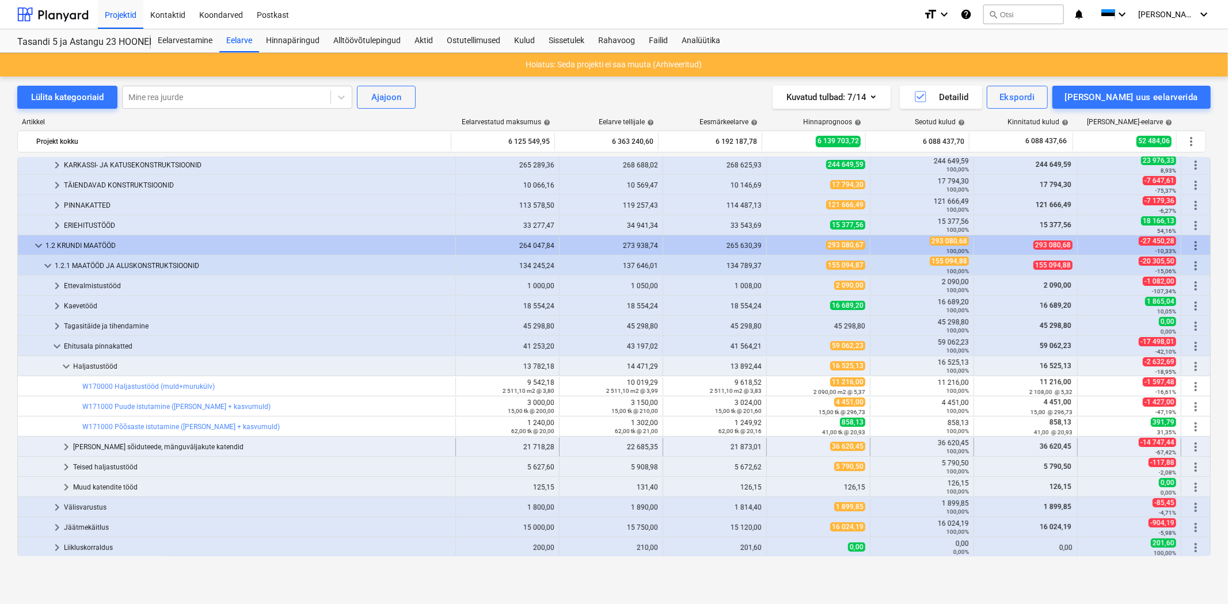
click at [62, 444] on span "keyboard_arrow_right" at bounding box center [66, 447] width 14 height 14
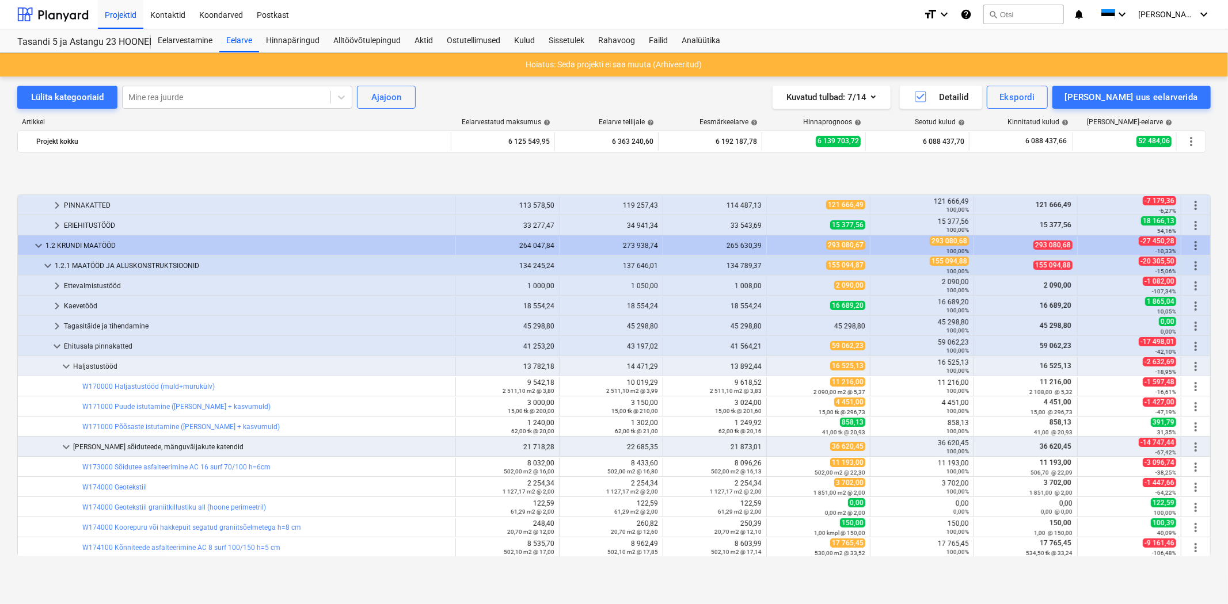
scroll to position [252, 0]
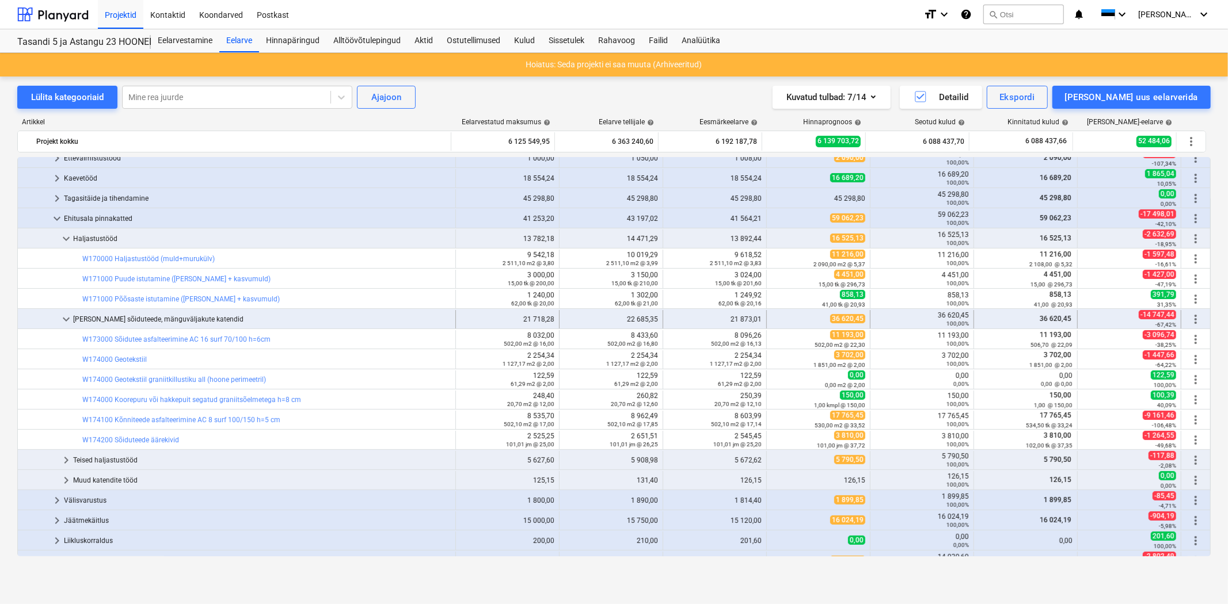
click at [69, 323] on span "keyboard_arrow_down" at bounding box center [66, 320] width 14 height 14
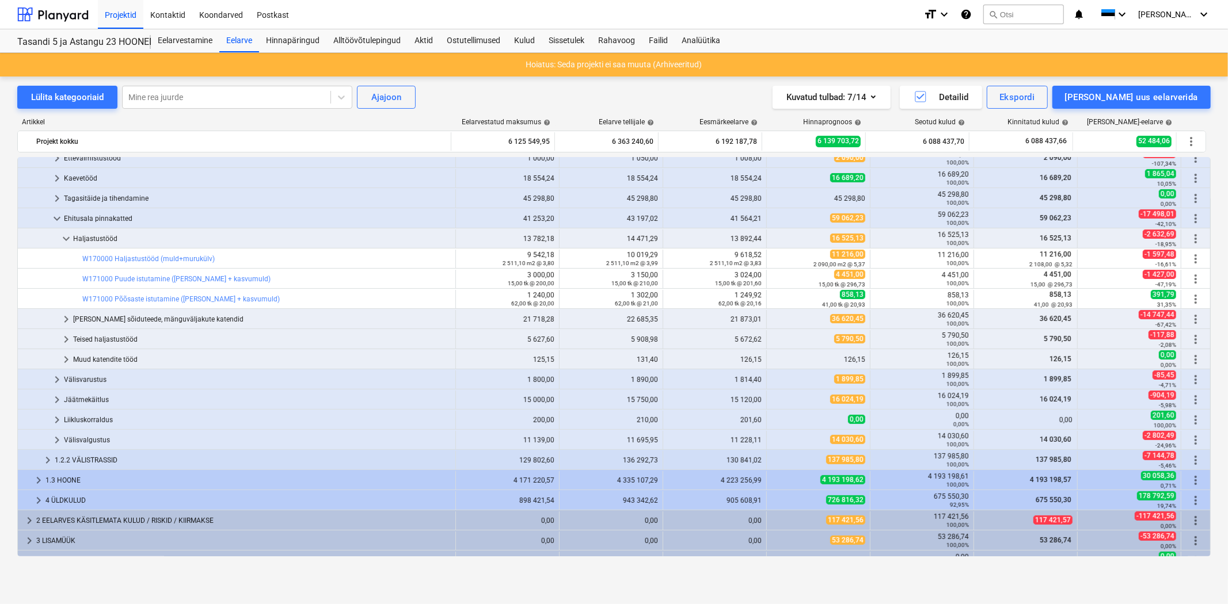
click at [70, 239] on span "keyboard_arrow_down" at bounding box center [66, 239] width 14 height 14
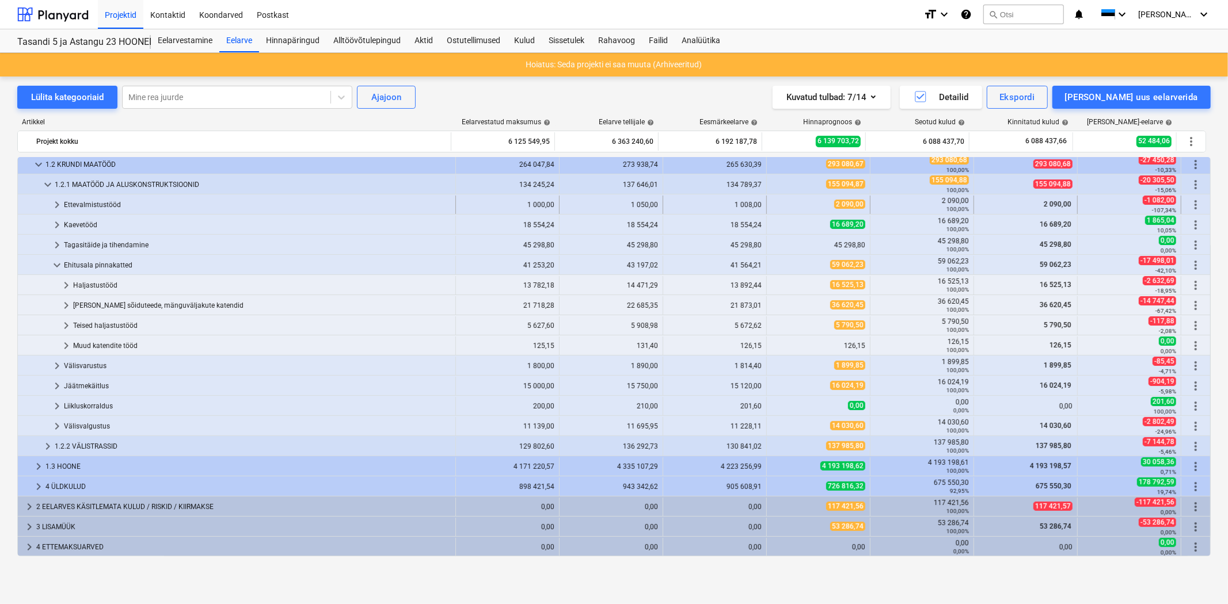
scroll to position [204, 0]
click at [54, 263] on span "keyboard_arrow_down" at bounding box center [57, 266] width 14 height 14
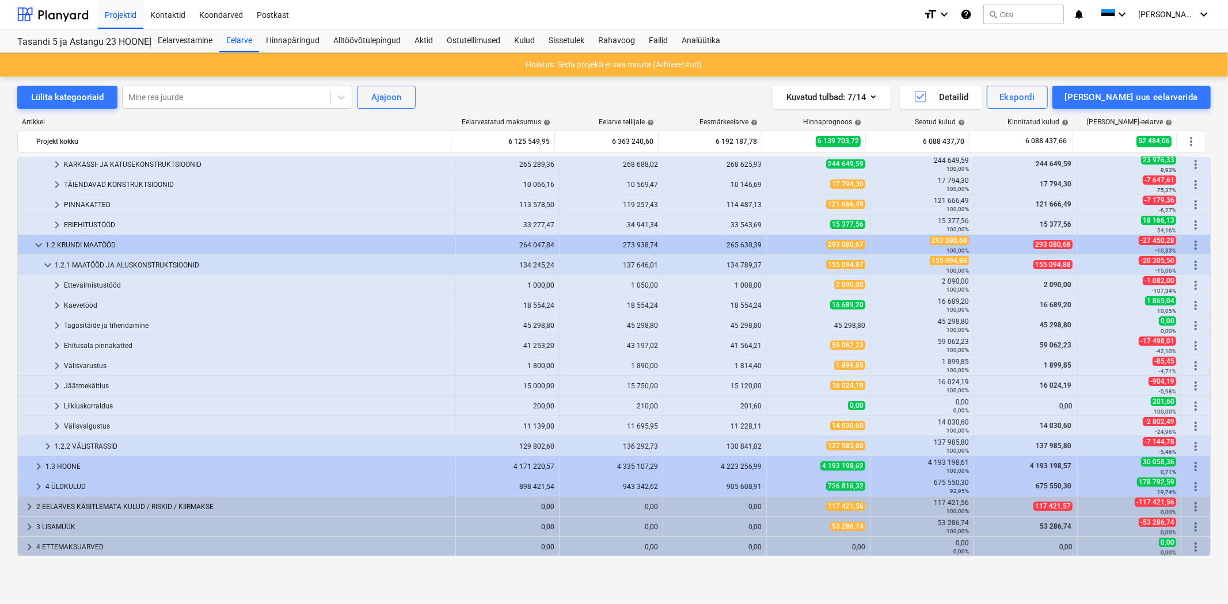
scroll to position [124, 0]
